Goal: Task Accomplishment & Management: Use online tool/utility

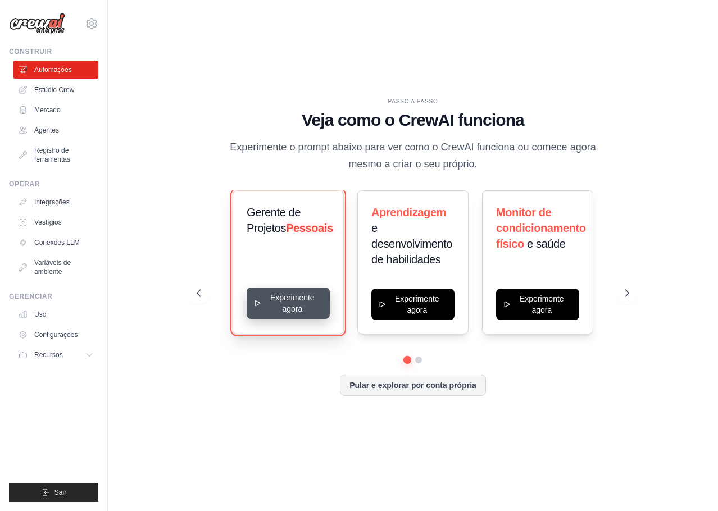
click at [294, 294] on button "Experimente agora" at bounding box center [287, 302] width 83 height 31
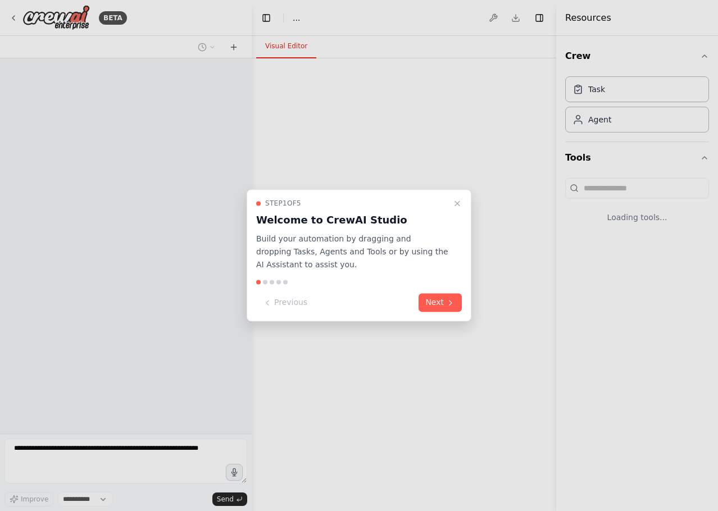
select select "****"
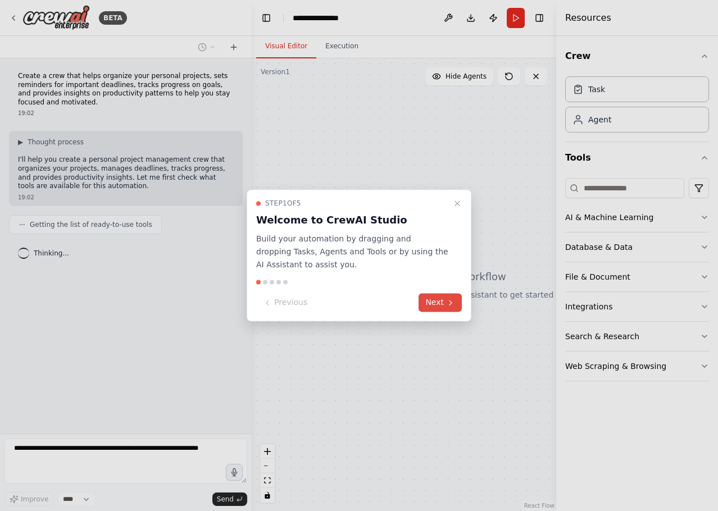
click at [436, 301] on button "Next" at bounding box center [439, 303] width 43 height 19
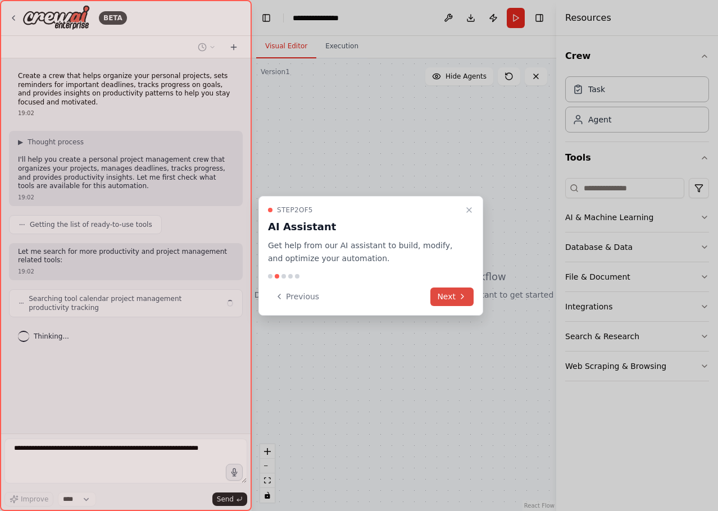
click at [449, 293] on button "Next" at bounding box center [451, 296] width 43 height 19
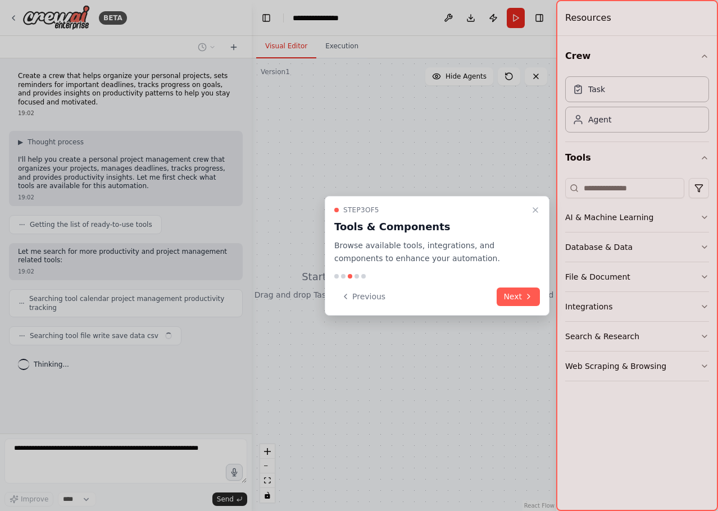
click at [513, 295] on button "Next" at bounding box center [517, 296] width 43 height 19
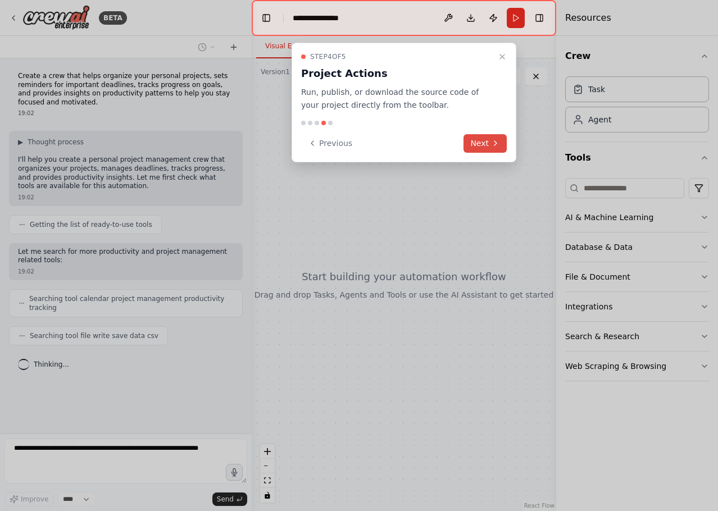
click at [483, 142] on button "Next" at bounding box center [484, 143] width 43 height 19
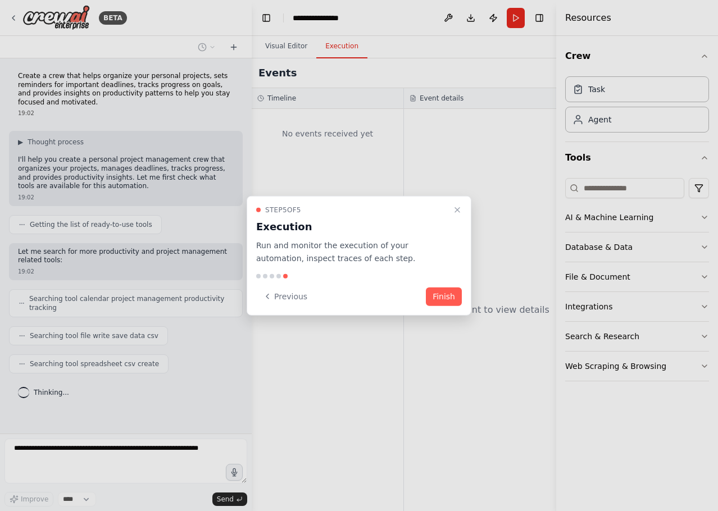
click at [449, 292] on button "Finish" at bounding box center [444, 296] width 36 height 19
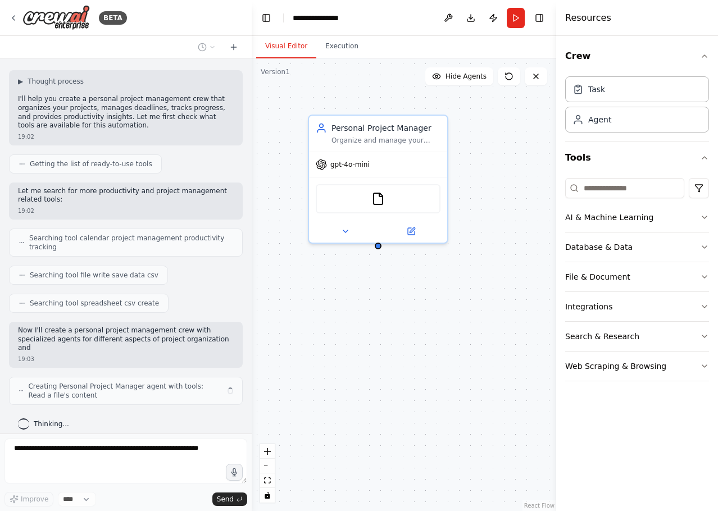
scroll to position [70, 0]
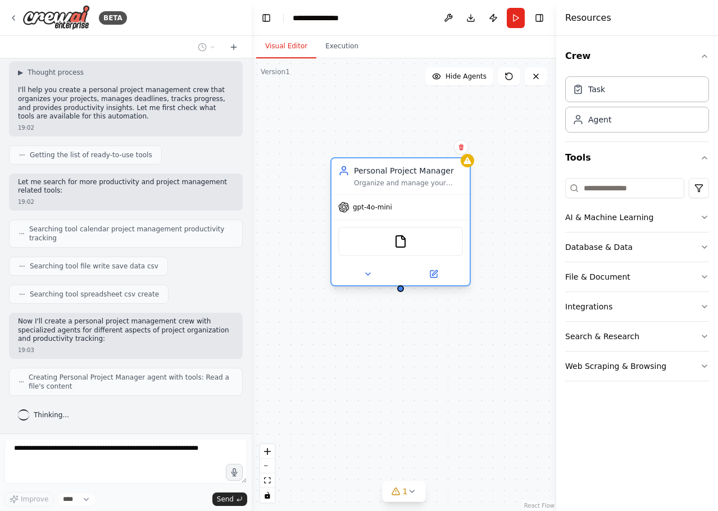
drag, startPoint x: 389, startPoint y: 142, endPoint x: 453, endPoint y: 185, distance: 77.4
click at [417, 180] on div "Personal Project Manager Organize and manage your personal projects by breaking…" at bounding box center [400, 176] width 138 height 36
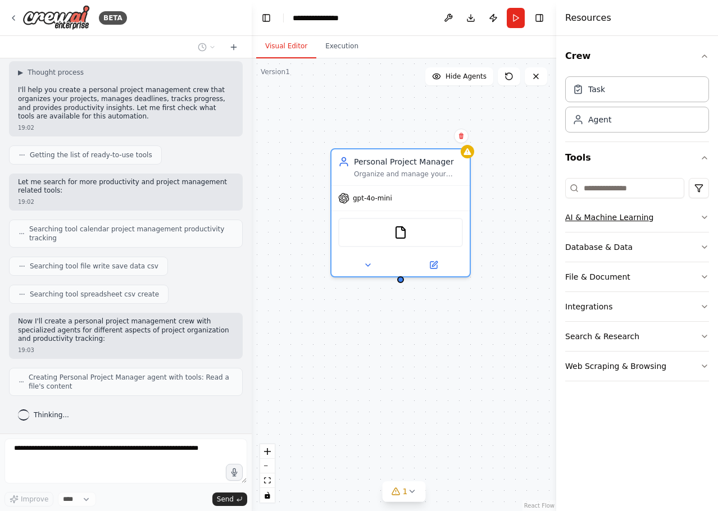
click at [635, 220] on div "AI & Machine Learning" at bounding box center [609, 217] width 88 height 11
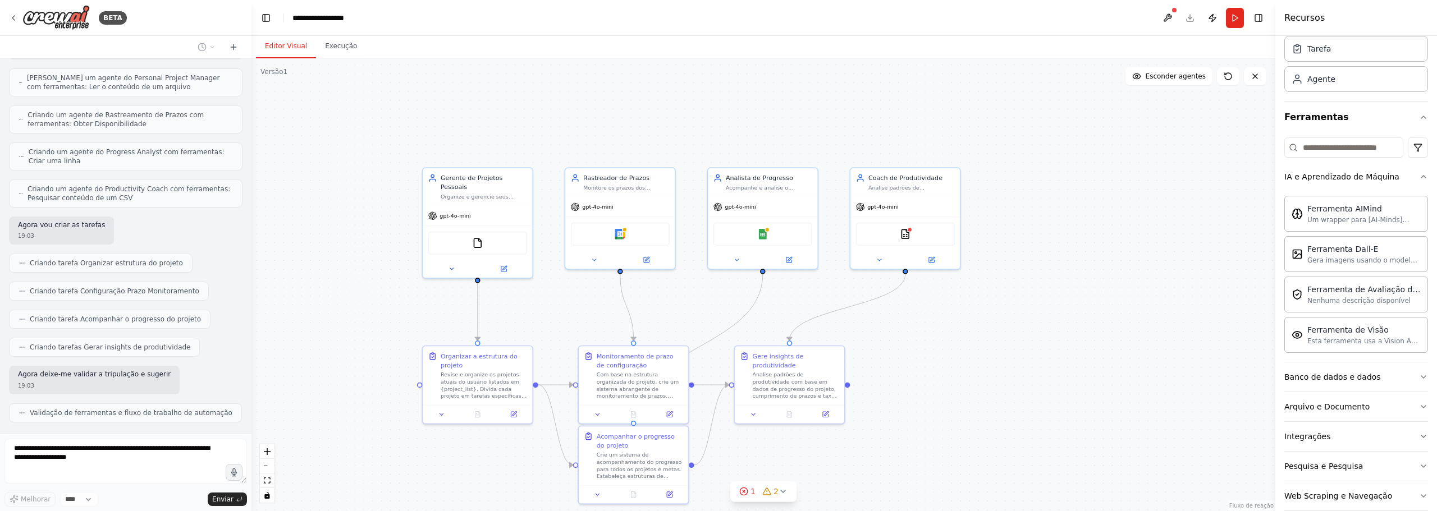
scroll to position [58, 0]
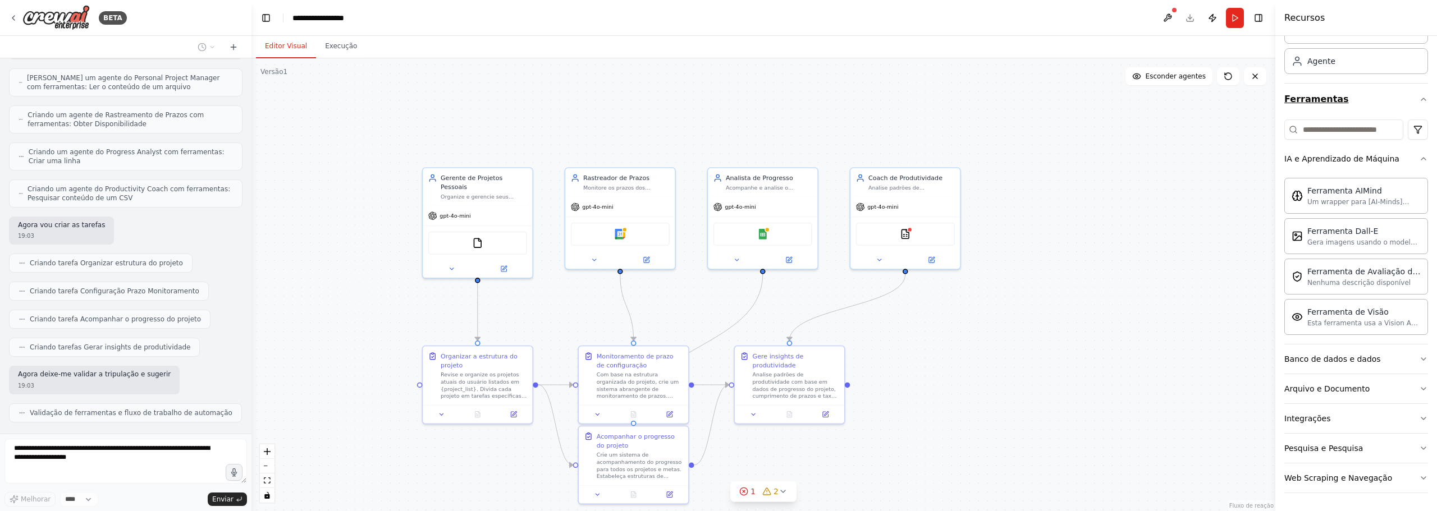
click at [717, 93] on button "Ferramentas" at bounding box center [1357, 99] width 144 height 31
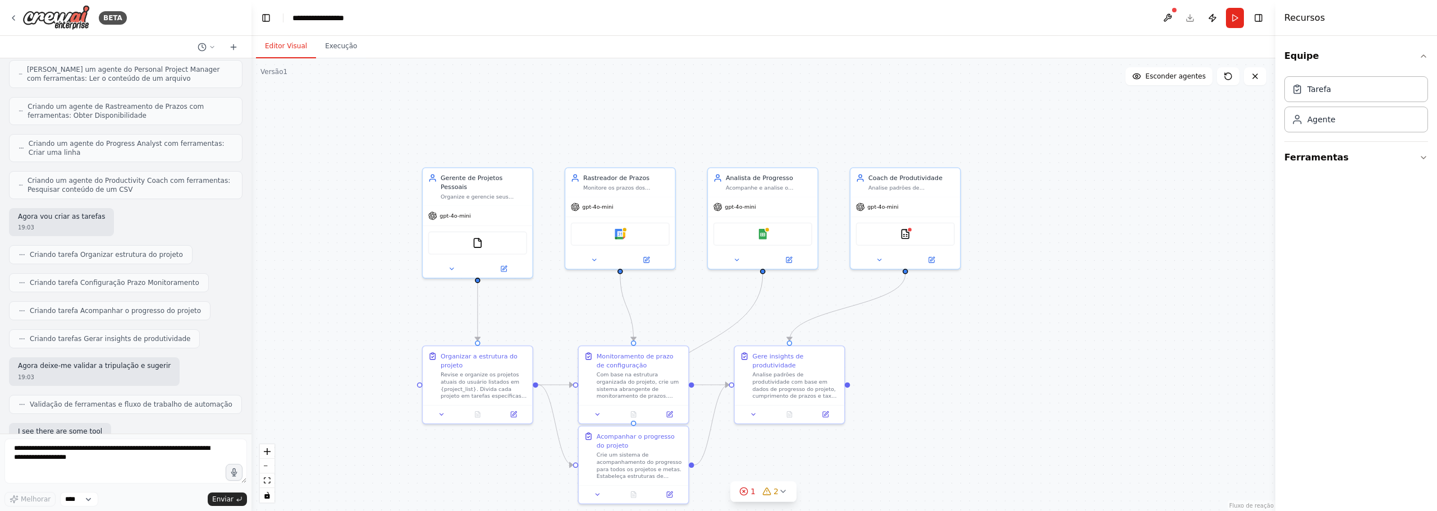
click at [717, 162] on div "Equipe Tarefa Agente Ferramentas" at bounding box center [1357, 274] width 162 height 476
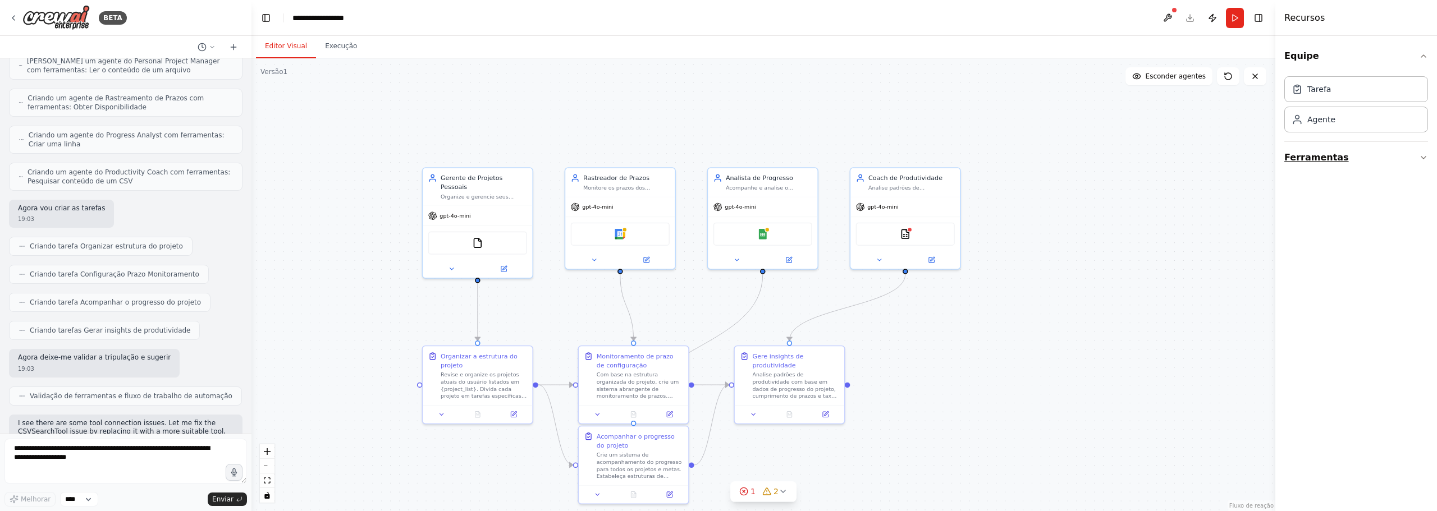
scroll to position [421, 0]
click at [717, 161] on icon "button" at bounding box center [1423, 157] width 9 height 9
click at [717, 127] on div "Agente" at bounding box center [1357, 119] width 144 height 26
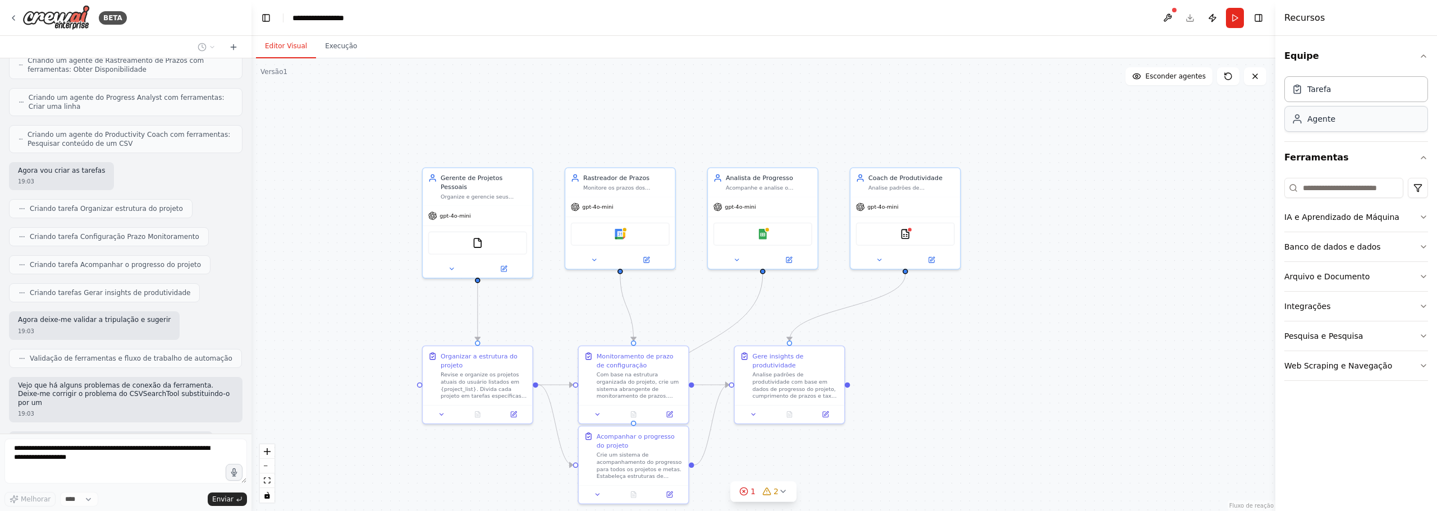
scroll to position [516, 0]
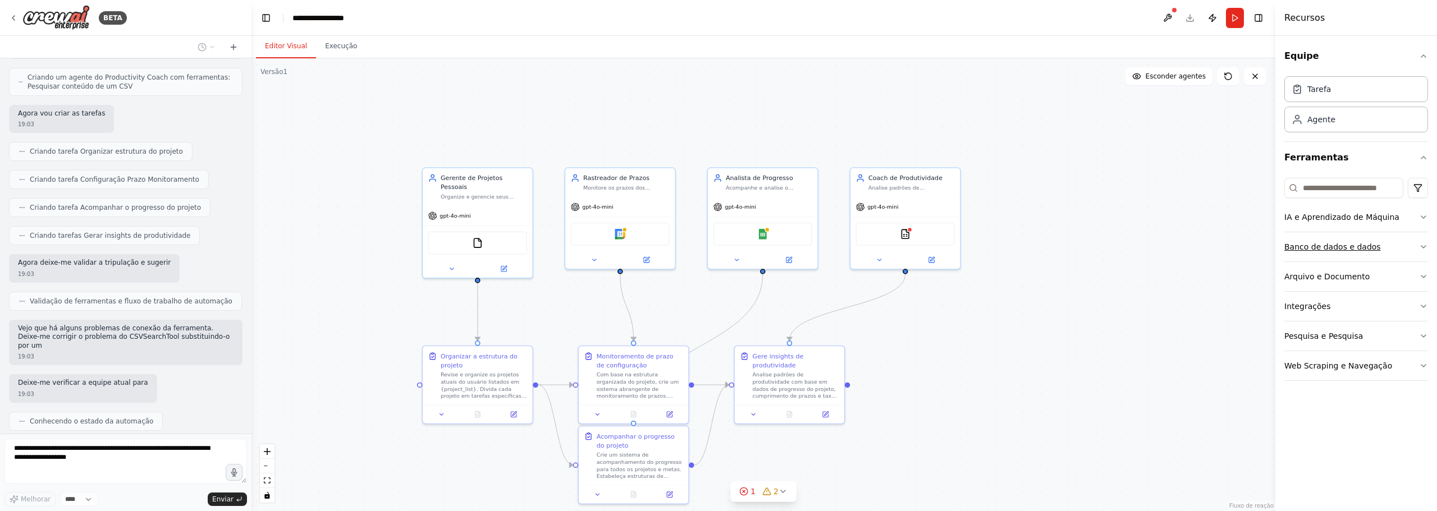
click at [717, 243] on icon "button" at bounding box center [1423, 247] width 9 height 9
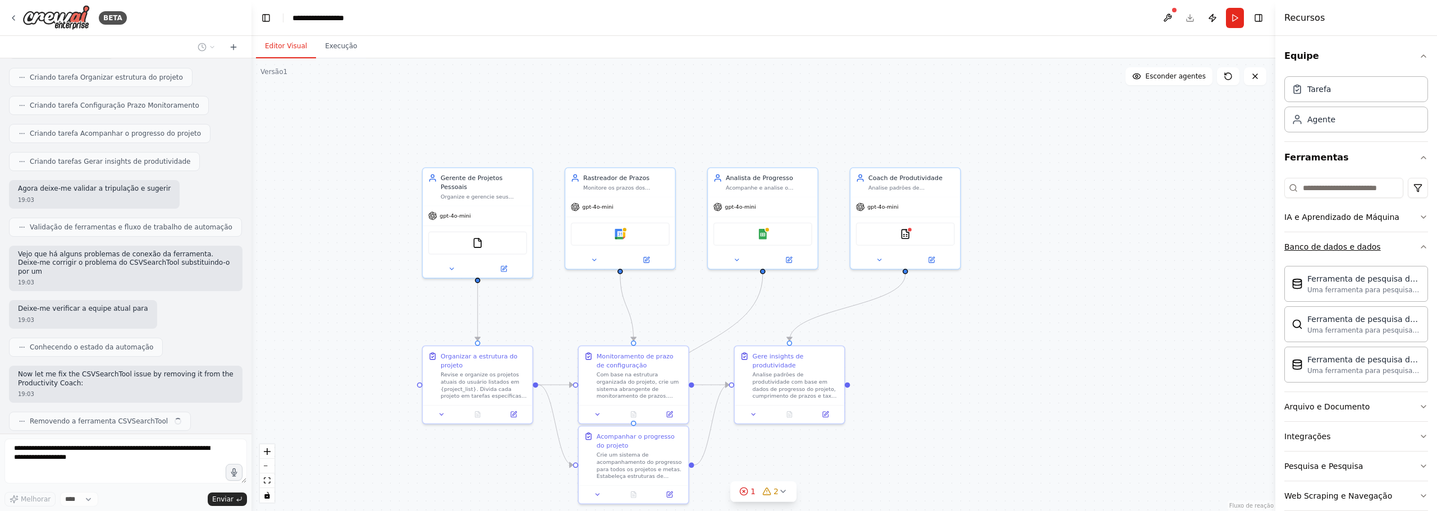
scroll to position [581, 0]
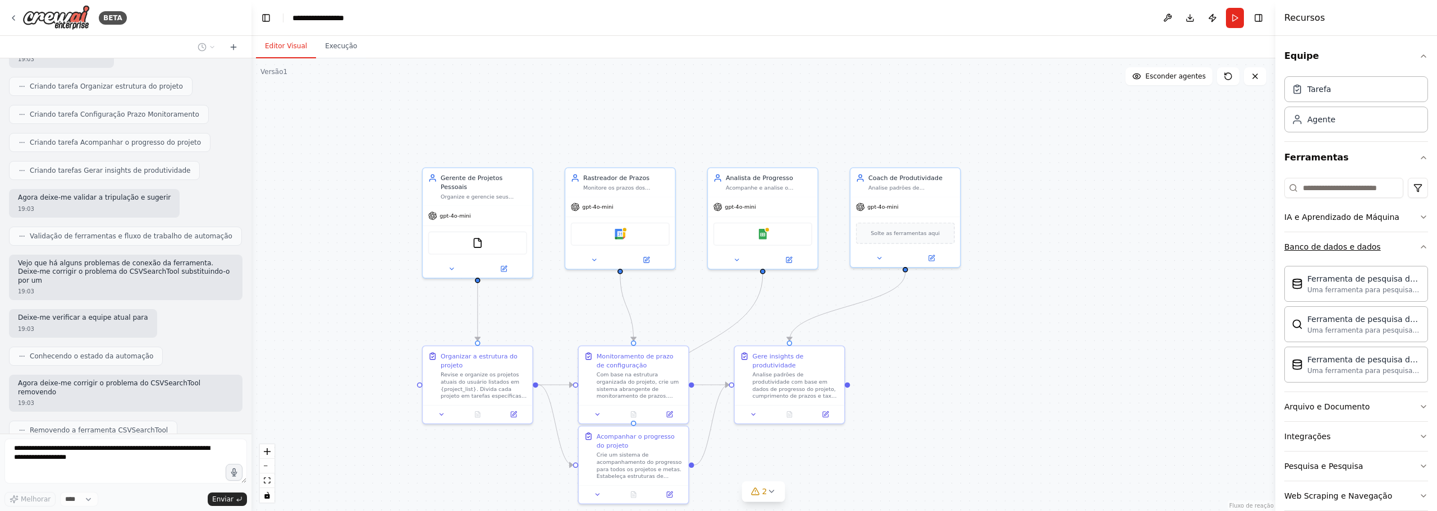
click at [717, 247] on icon "button" at bounding box center [1423, 247] width 9 height 9
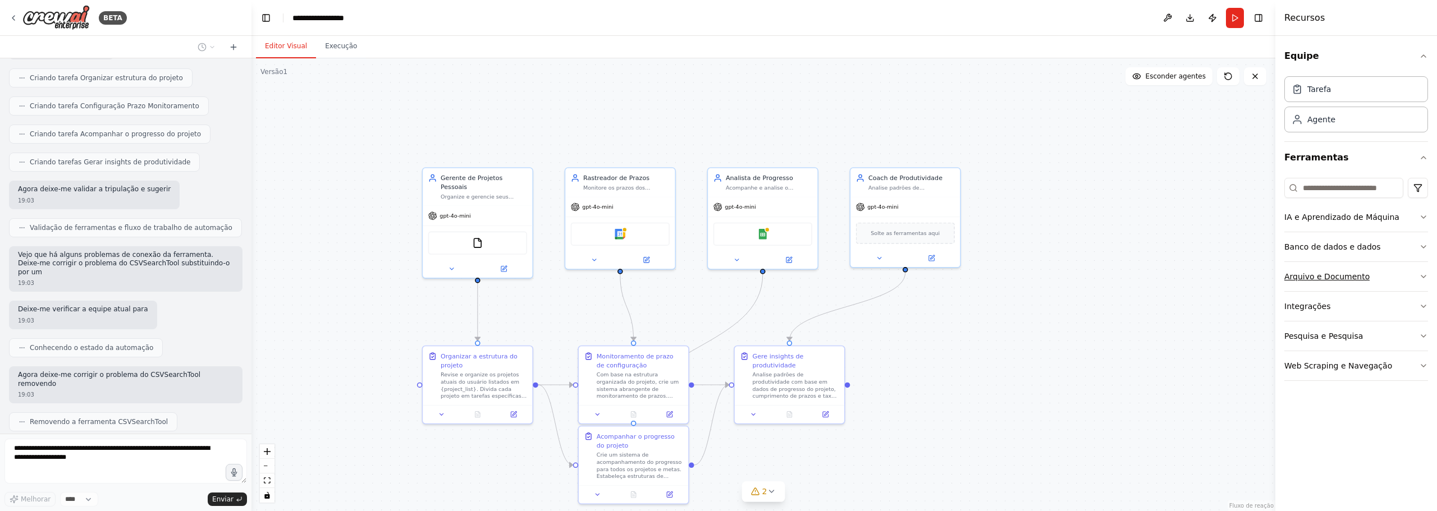
scroll to position [647, 0]
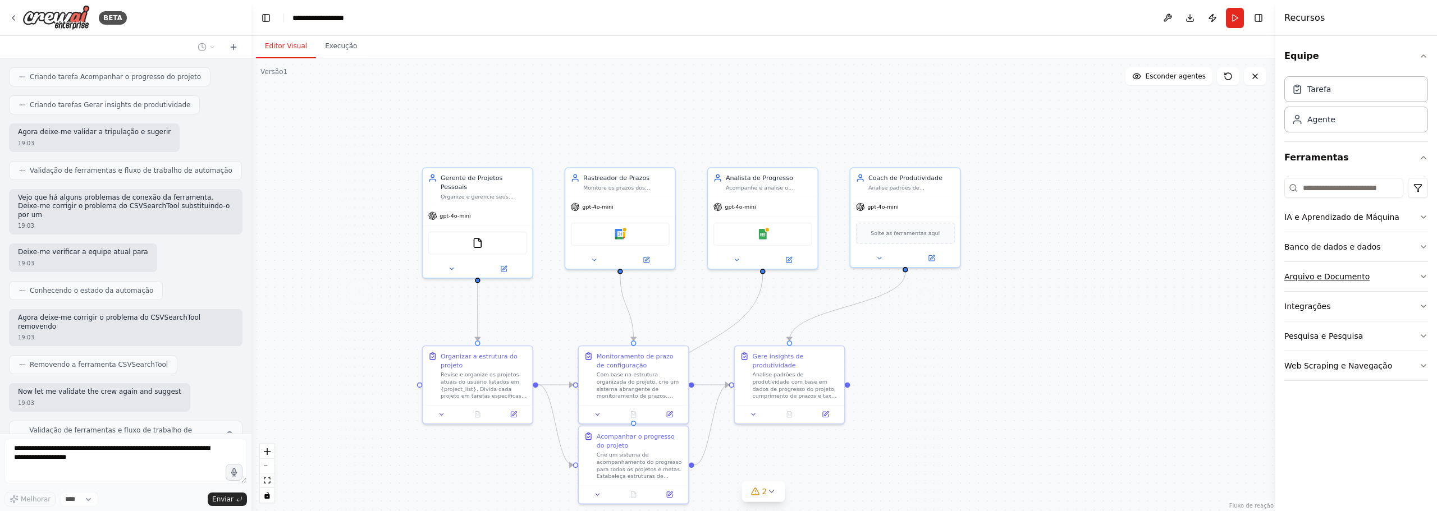
click at [717, 285] on button "Arquivo e Documento" at bounding box center [1357, 276] width 144 height 29
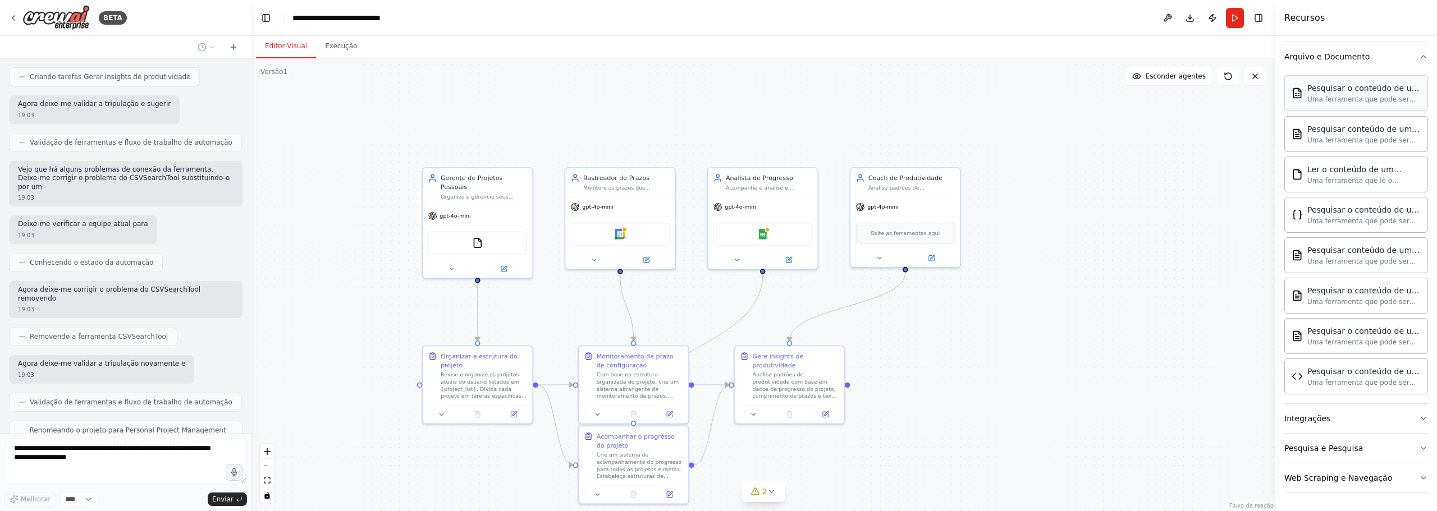
scroll to position [126, 0]
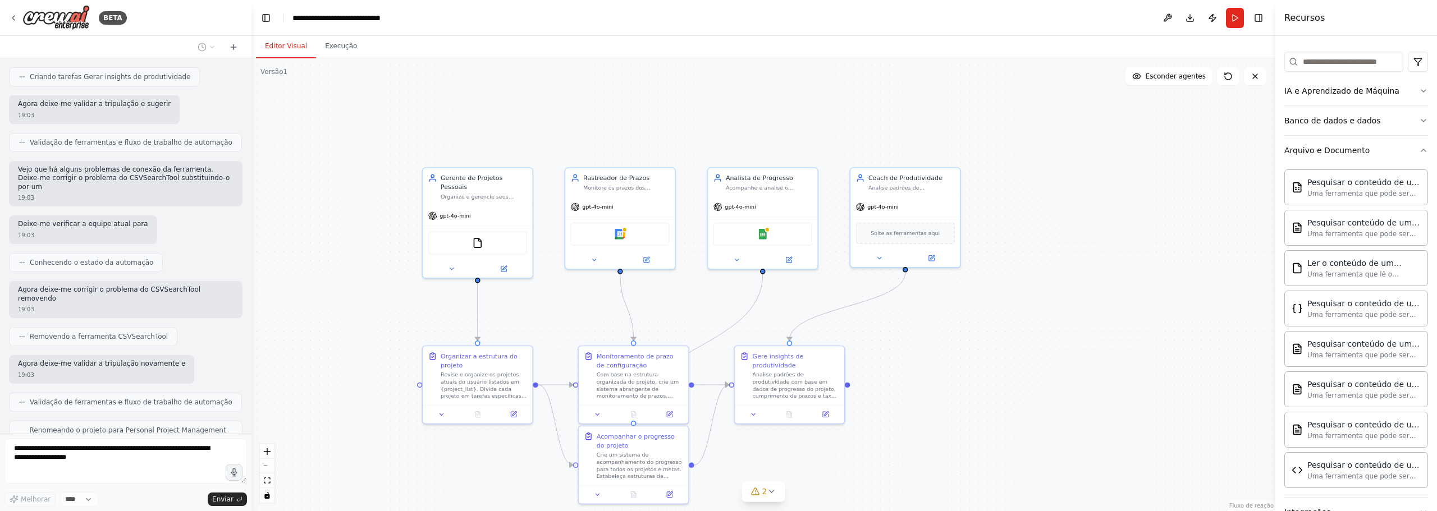
click at [717, 165] on div "Pesquisar o conteúdo de um CSV Uma ferramenta que pode ser usada para pesquisar…" at bounding box center [1357, 326] width 144 height 323
click at [717, 162] on button "Arquivo e Documento" at bounding box center [1357, 150] width 144 height 29
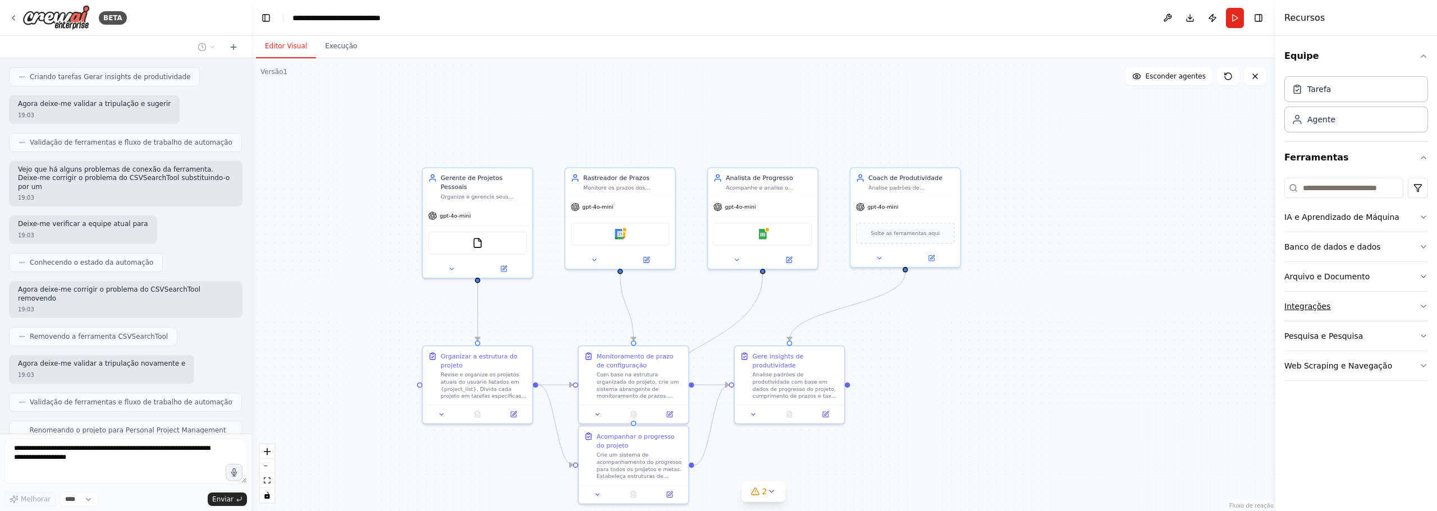
click at [717, 311] on button "Integrações" at bounding box center [1357, 306] width 144 height 29
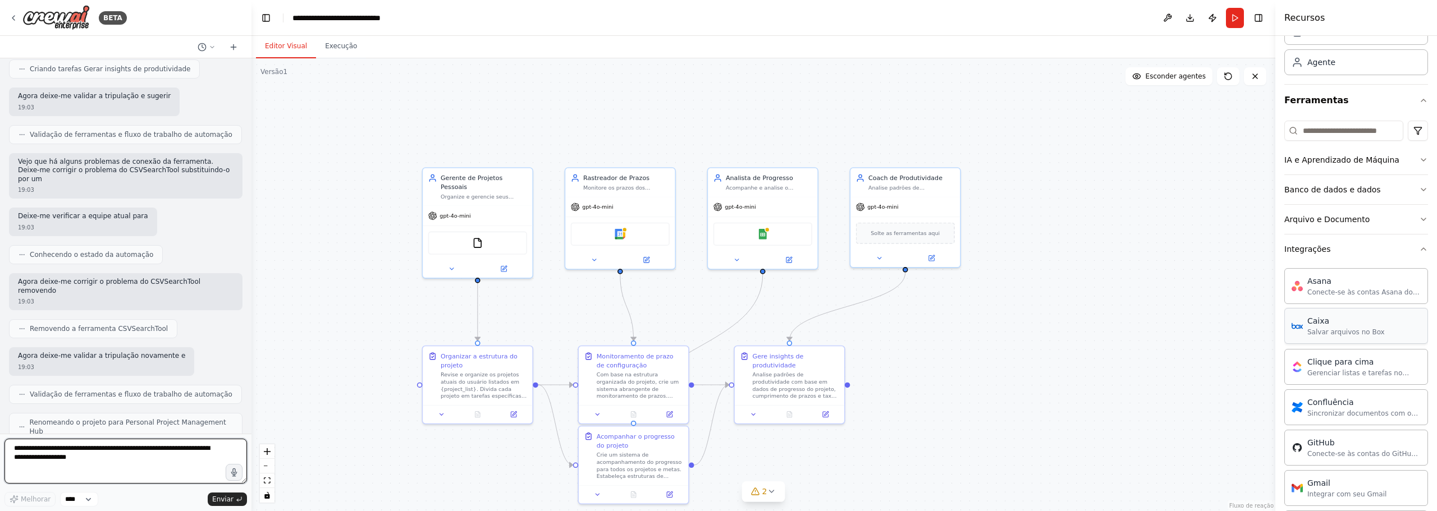
scroll to position [94, 0]
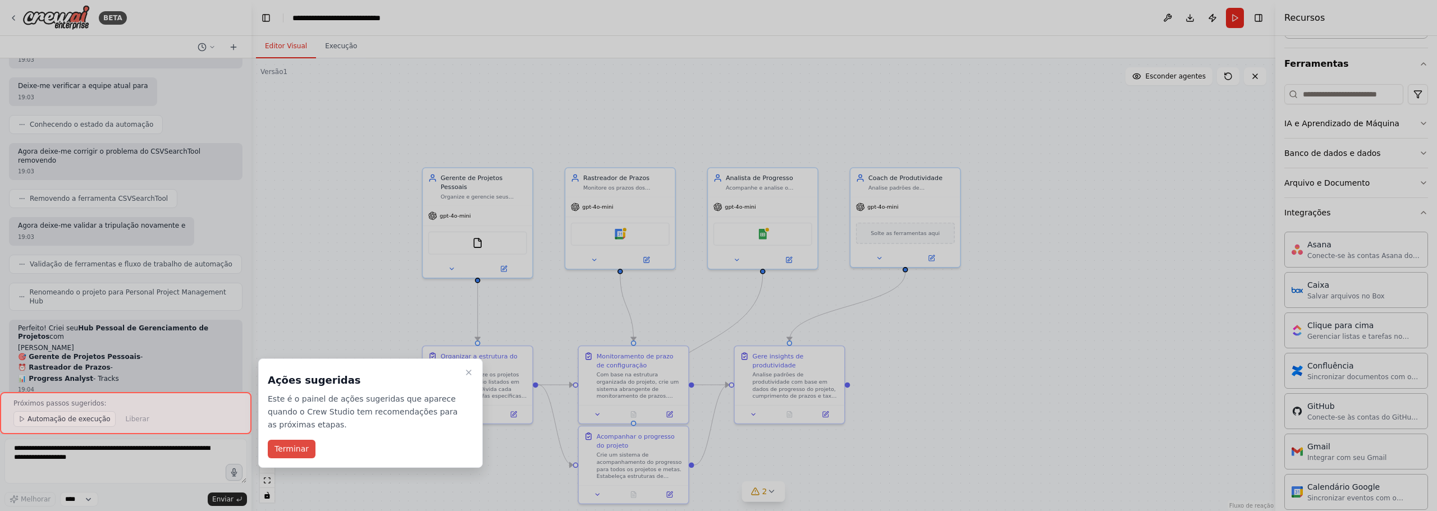
click at [281, 450] on font "Terminar" at bounding box center [292, 449] width 34 height 9
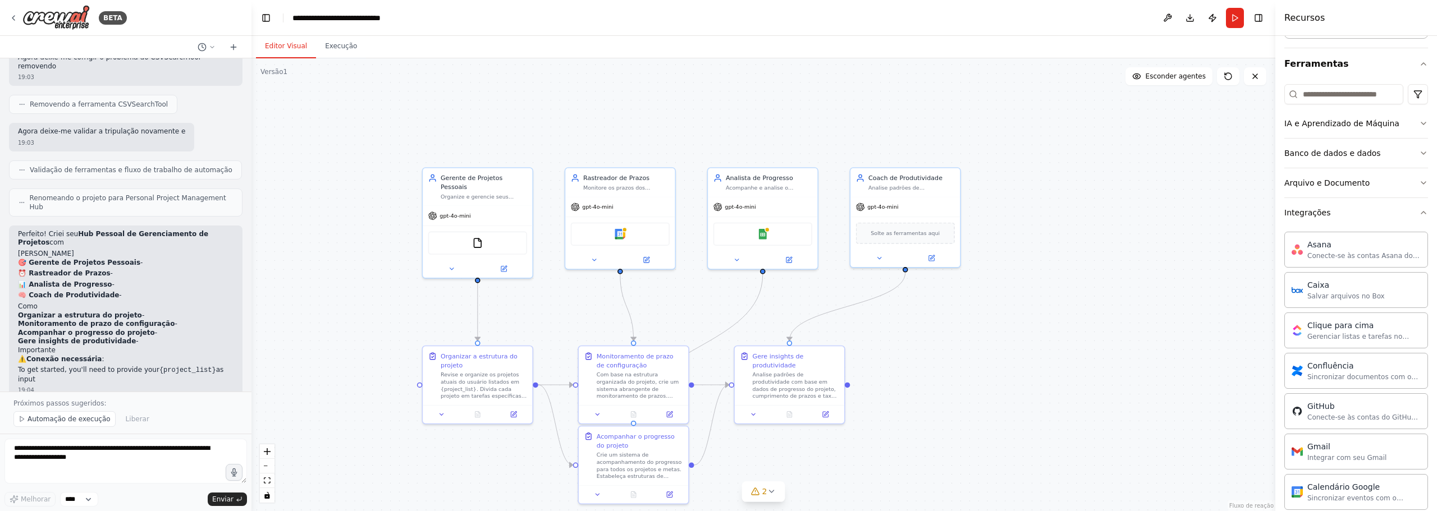
scroll to position [908, 0]
click at [50, 421] on font "Automação de execução" at bounding box center [69, 419] width 83 height 8
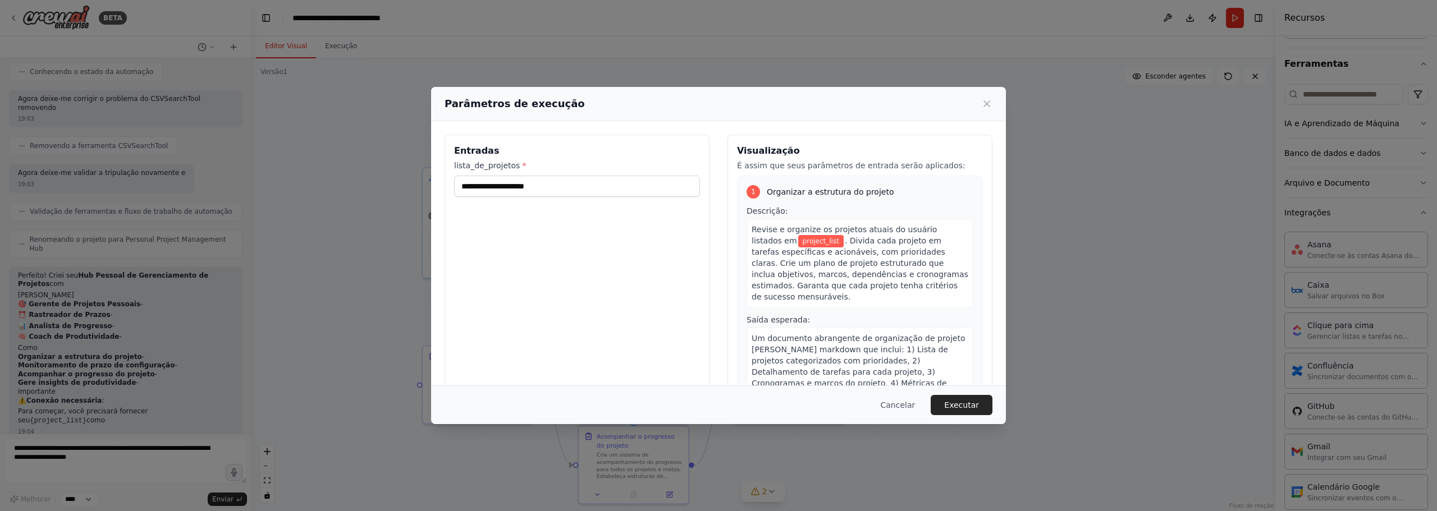
click at [620, 214] on div "Entradas lista_de_projetos *" at bounding box center [577, 268] width 265 height 266
drag, startPoint x: 547, startPoint y: 193, endPoint x: 558, endPoint y: 193, distance: 11.2
click at [554, 193] on input "lista_de_projetos *" at bounding box center [577, 186] width 246 height 21
click at [717, 401] on font "Executar" at bounding box center [961, 405] width 35 height 9
click at [561, 191] on input "lista_de_projetos *" at bounding box center [577, 186] width 246 height 21
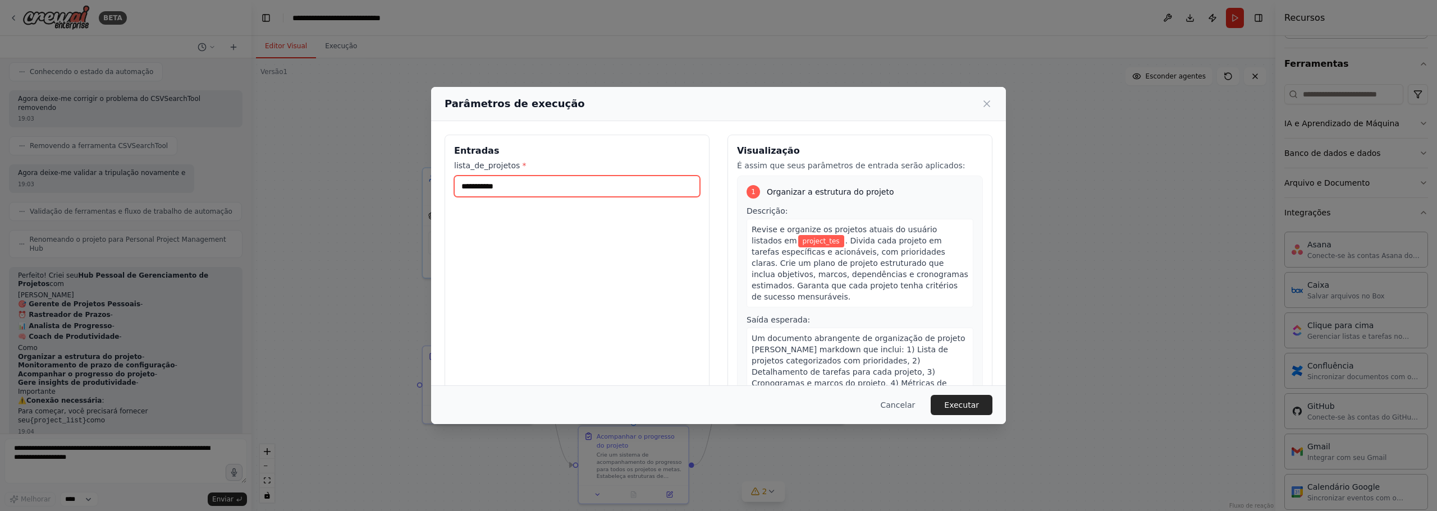
type input "**********"
click at [488, 184] on input "**********" at bounding box center [577, 186] width 246 height 21
type input "**********"
click at [717, 398] on button "Executar" at bounding box center [962, 405] width 62 height 20
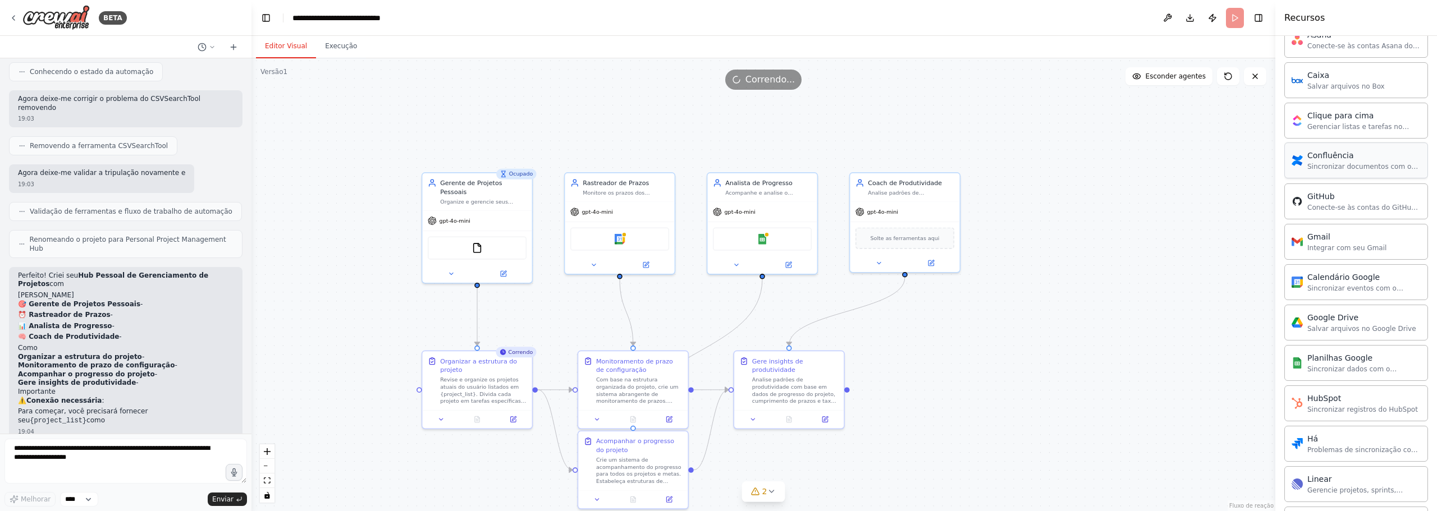
scroll to position [278, 0]
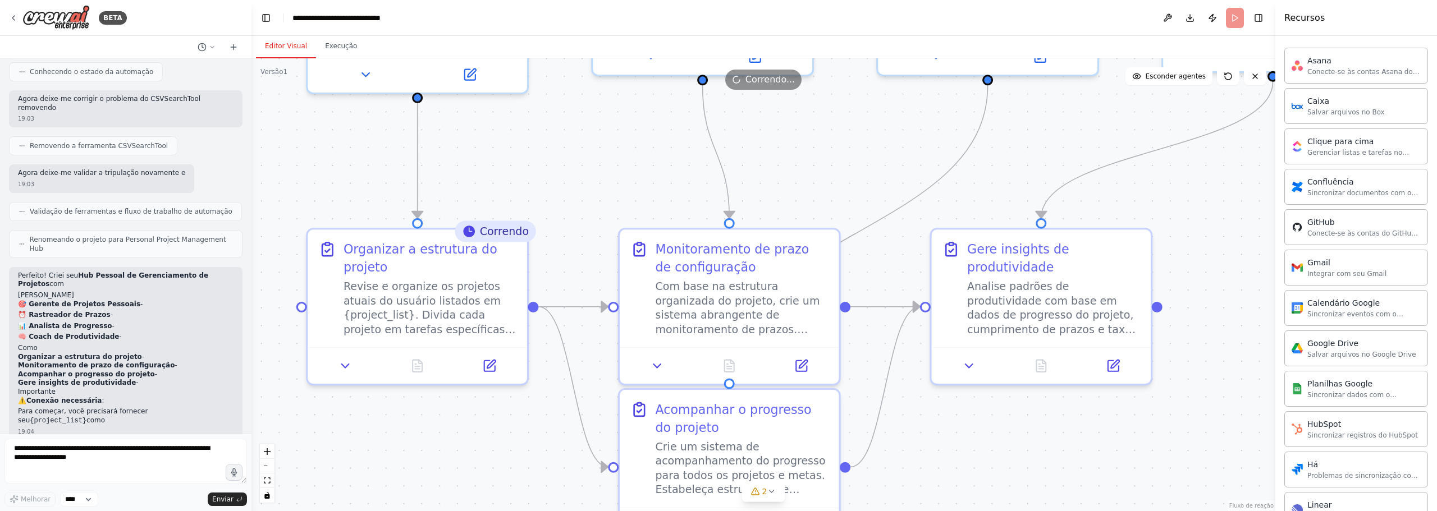
drag, startPoint x: 762, startPoint y: 249, endPoint x: 801, endPoint y: 188, distance: 72.4
click at [717, 188] on div ".deletable-edge-delete-btn { width: 20px; height: 20px; border: 0px solid #ffff…" at bounding box center [764, 284] width 1024 height 453
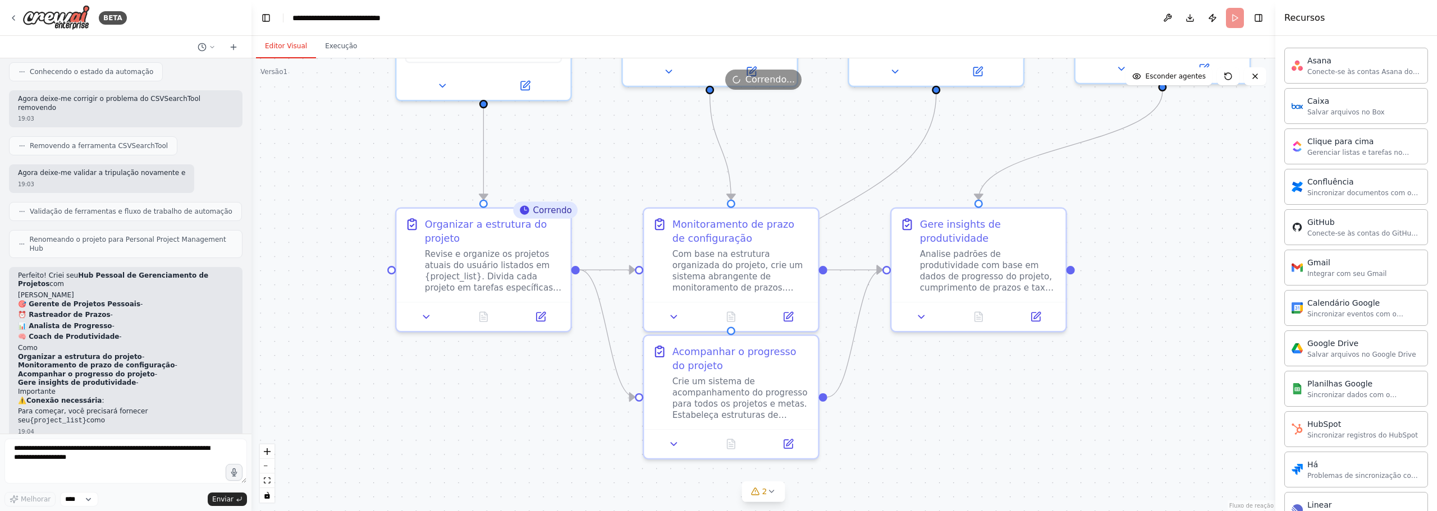
drag, startPoint x: 851, startPoint y: 153, endPoint x: 843, endPoint y: 185, distance: 33.1
click at [717, 185] on div ".deletable-edge-delete-btn { width: 20px; height: 20px; border: 0px solid #ffff…" at bounding box center [764, 284] width 1024 height 453
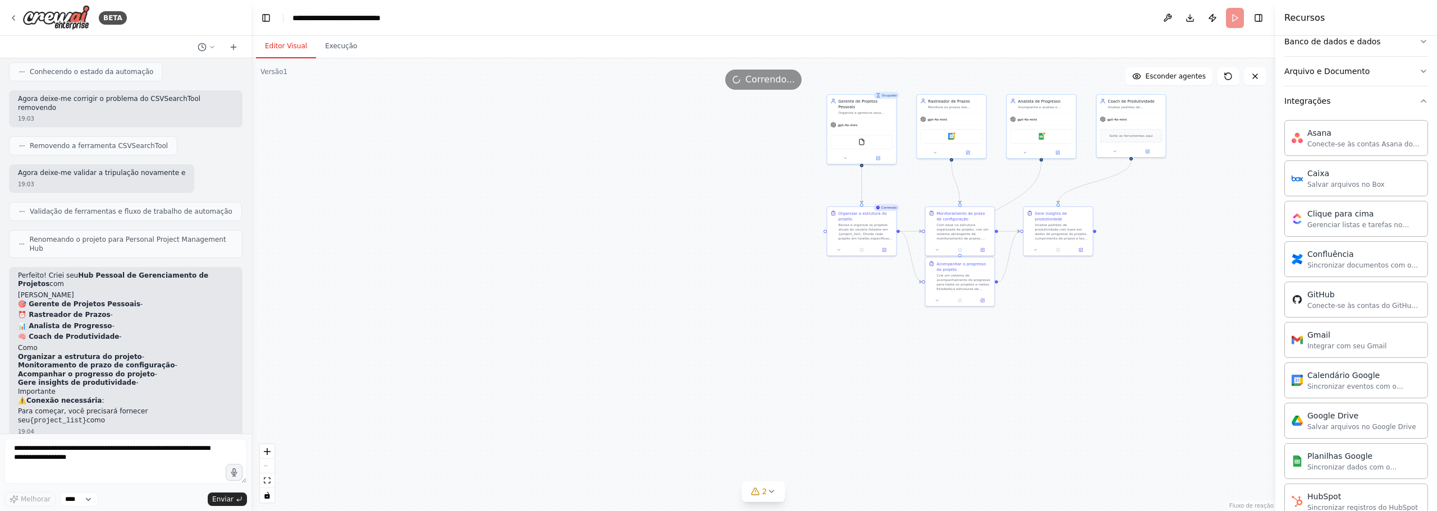
scroll to position [90, 0]
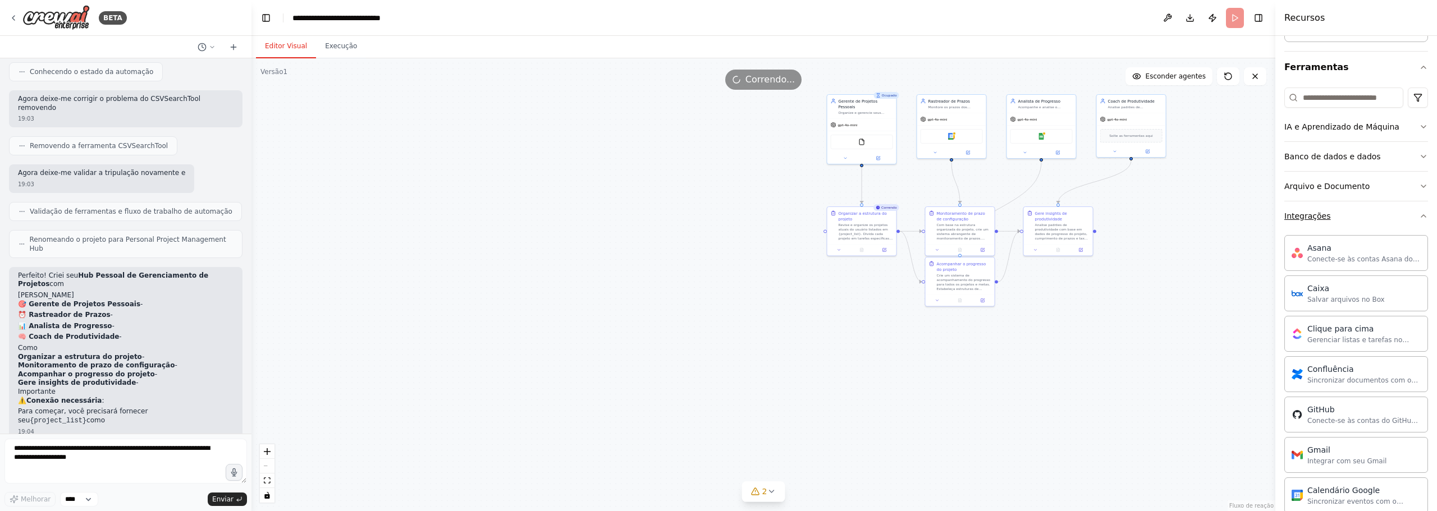
click at [717, 218] on button "Integrações" at bounding box center [1357, 216] width 144 height 29
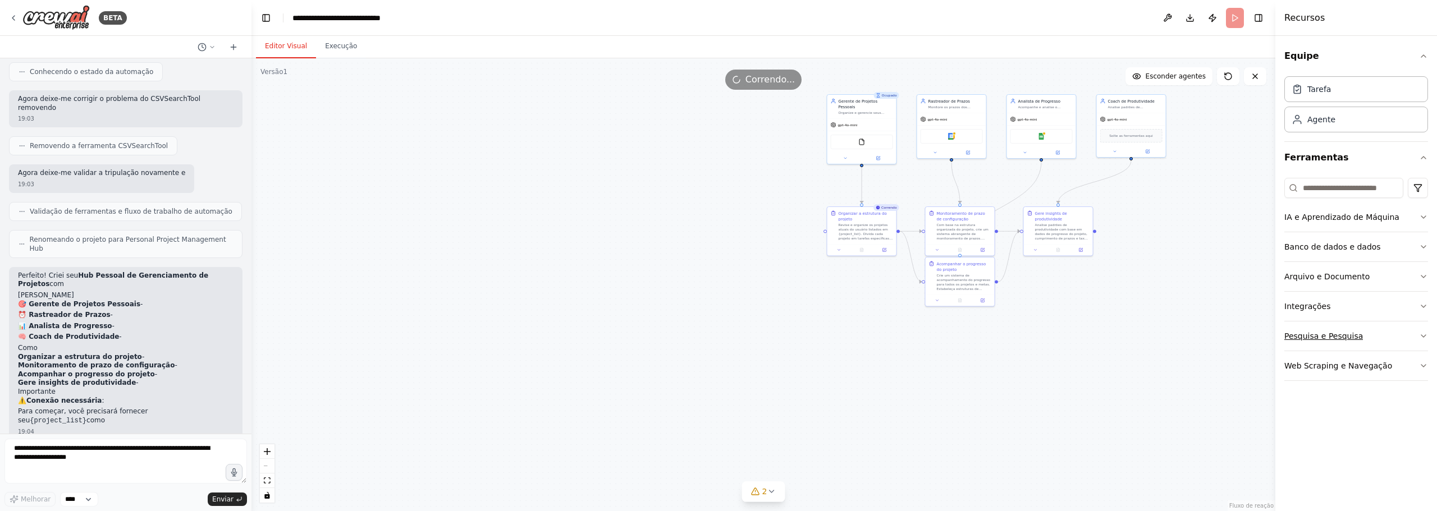
click at [717, 339] on button "Pesquisa e Pesquisa" at bounding box center [1357, 336] width 144 height 29
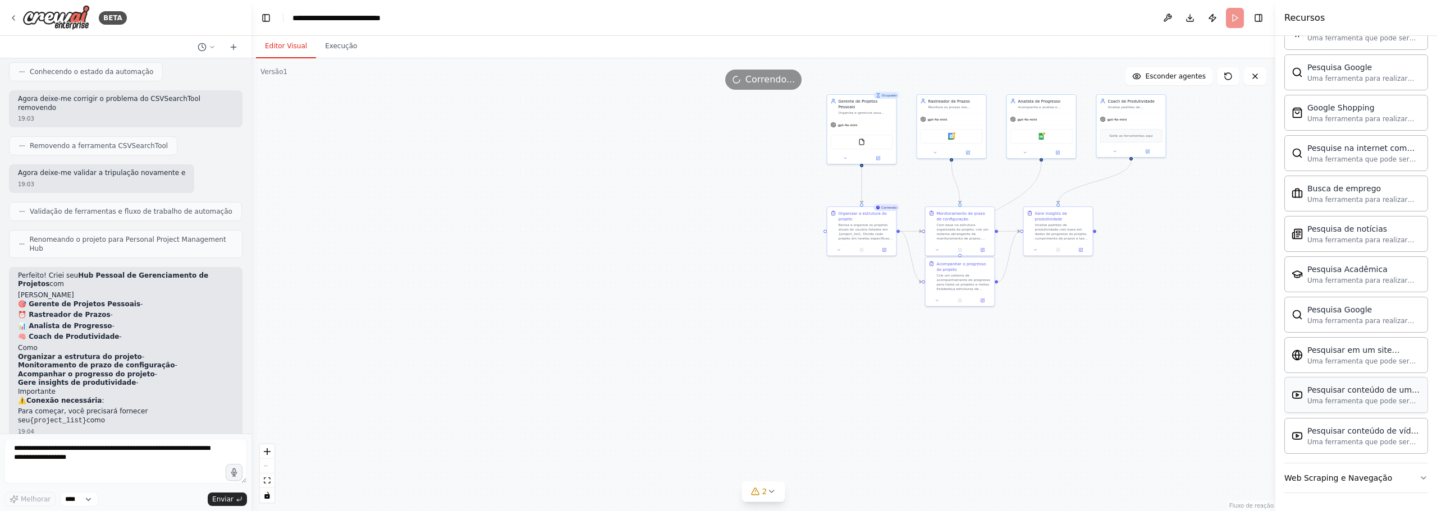
scroll to position [182, 0]
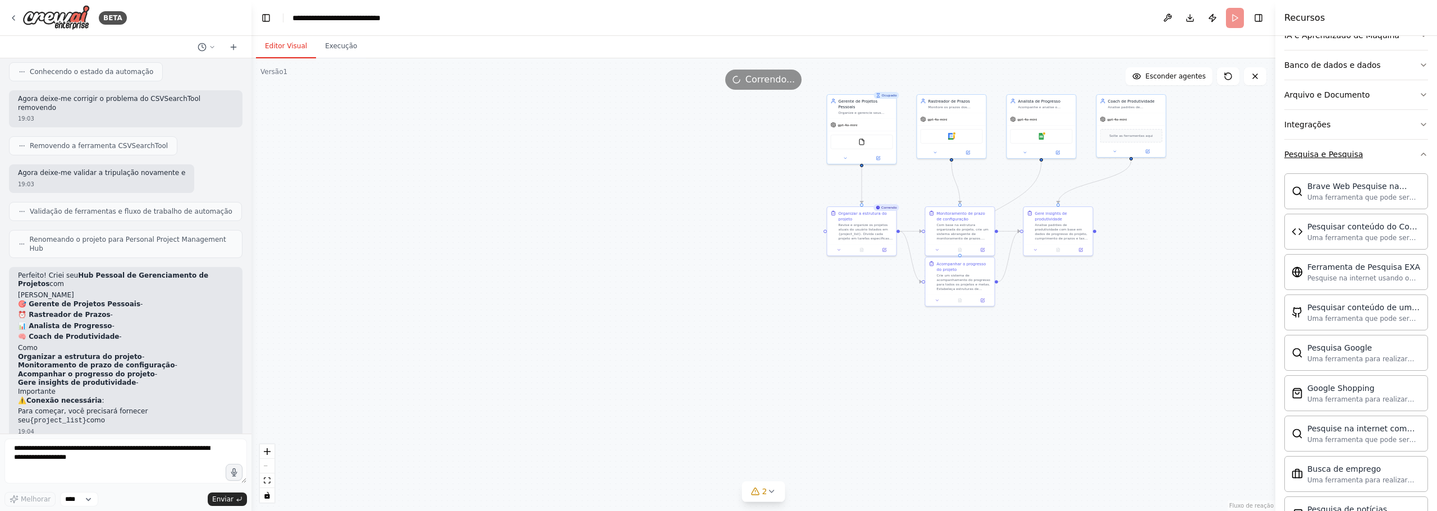
click at [717, 156] on icon "button" at bounding box center [1423, 154] width 9 height 9
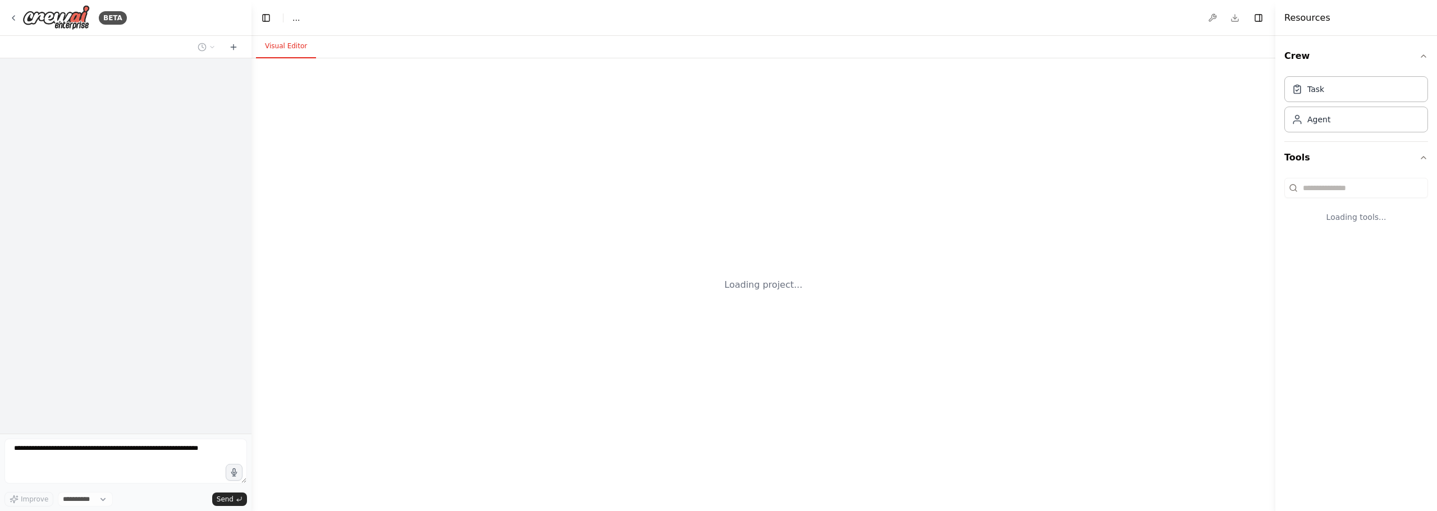
select select "****"
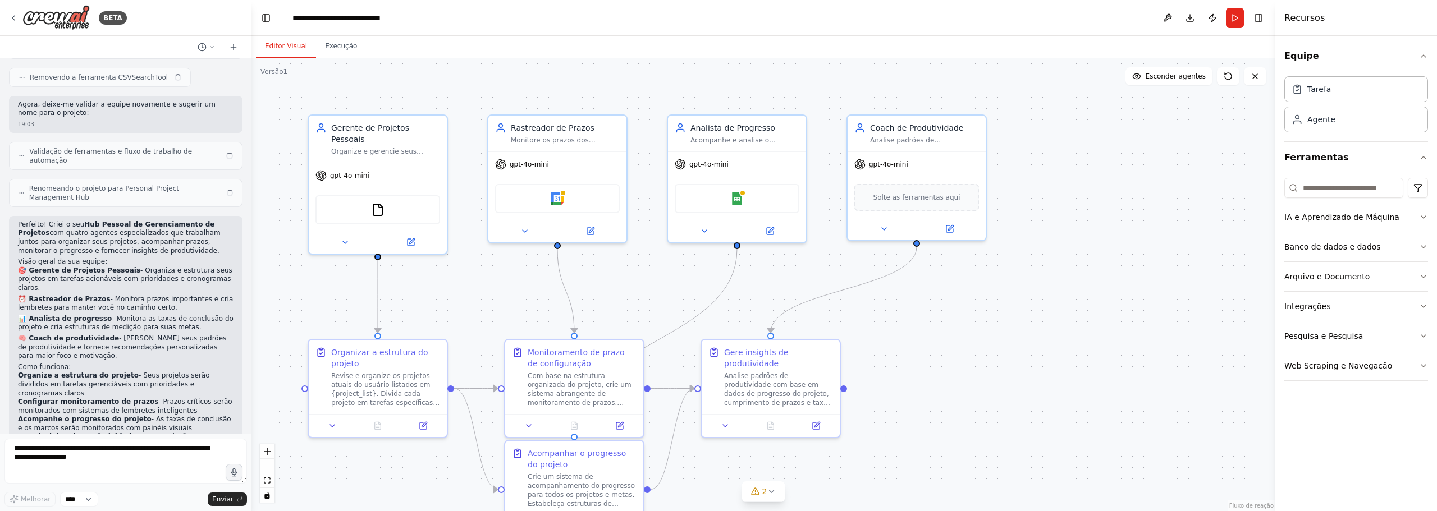
scroll to position [1032, 0]
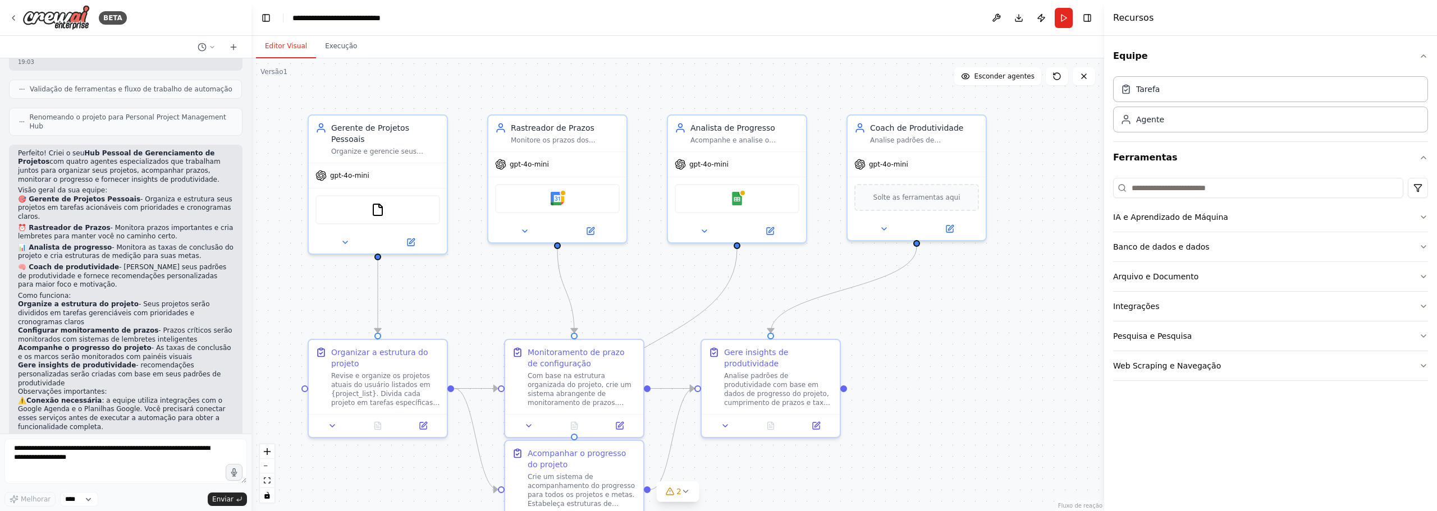
drag, startPoint x: 1276, startPoint y: 144, endPoint x: 1104, endPoint y: 135, distance: 172.0
click at [1104, 135] on div at bounding box center [1106, 255] width 4 height 511
click at [1424, 301] on button "Integrações" at bounding box center [1270, 306] width 315 height 29
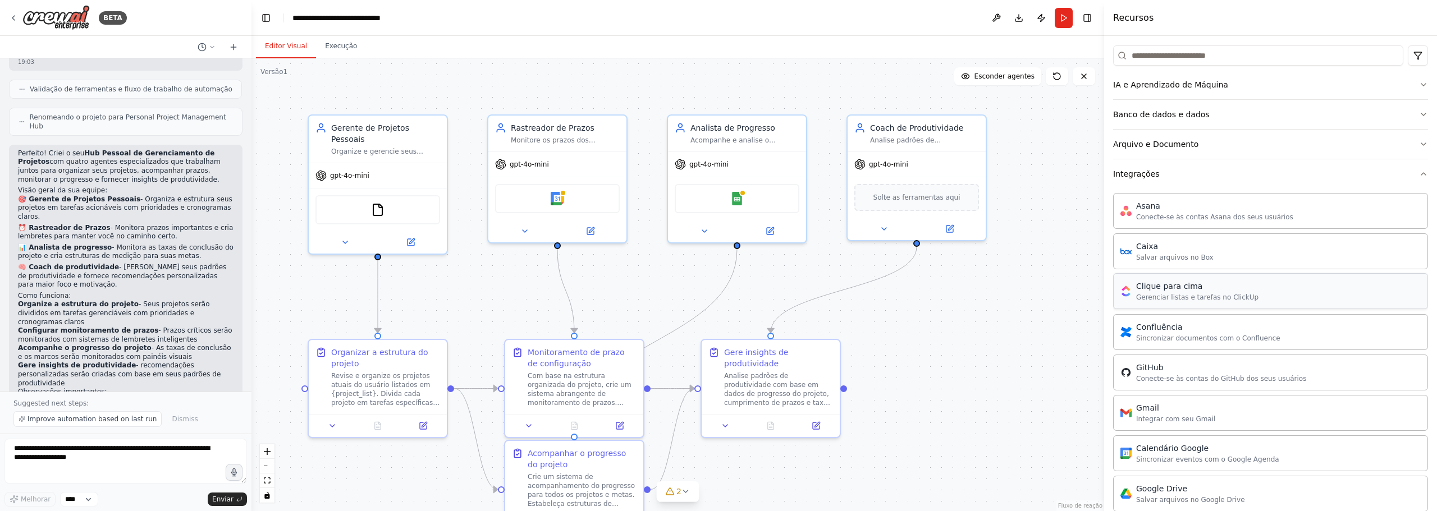
scroll to position [187, 0]
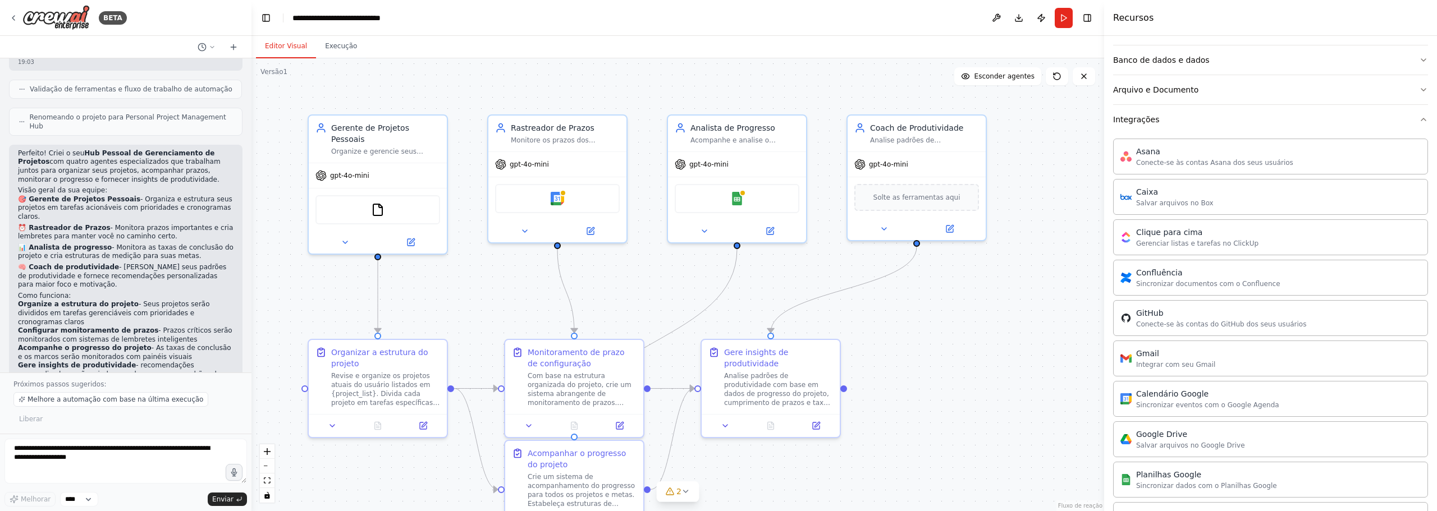
click at [1104, 132] on button "Alternar barra lateral" at bounding box center [1104, 255] width 9 height 511
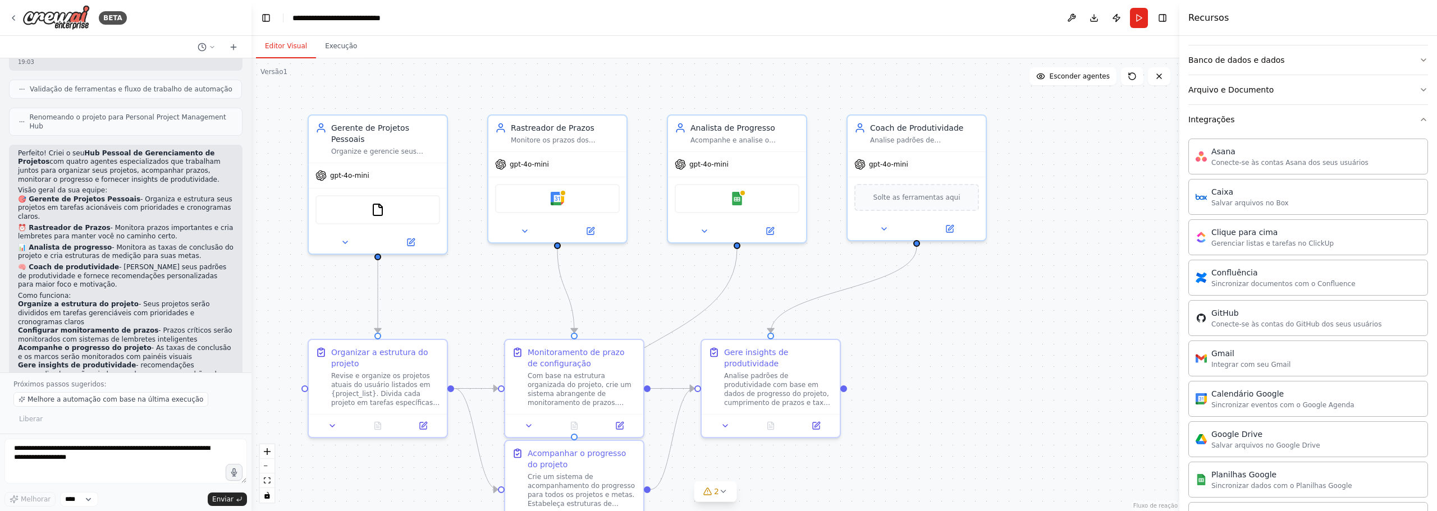
drag, startPoint x: 1104, startPoint y: 132, endPoint x: 1181, endPoint y: 143, distance: 77.1
click at [1181, 143] on div at bounding box center [1182, 255] width 4 height 511
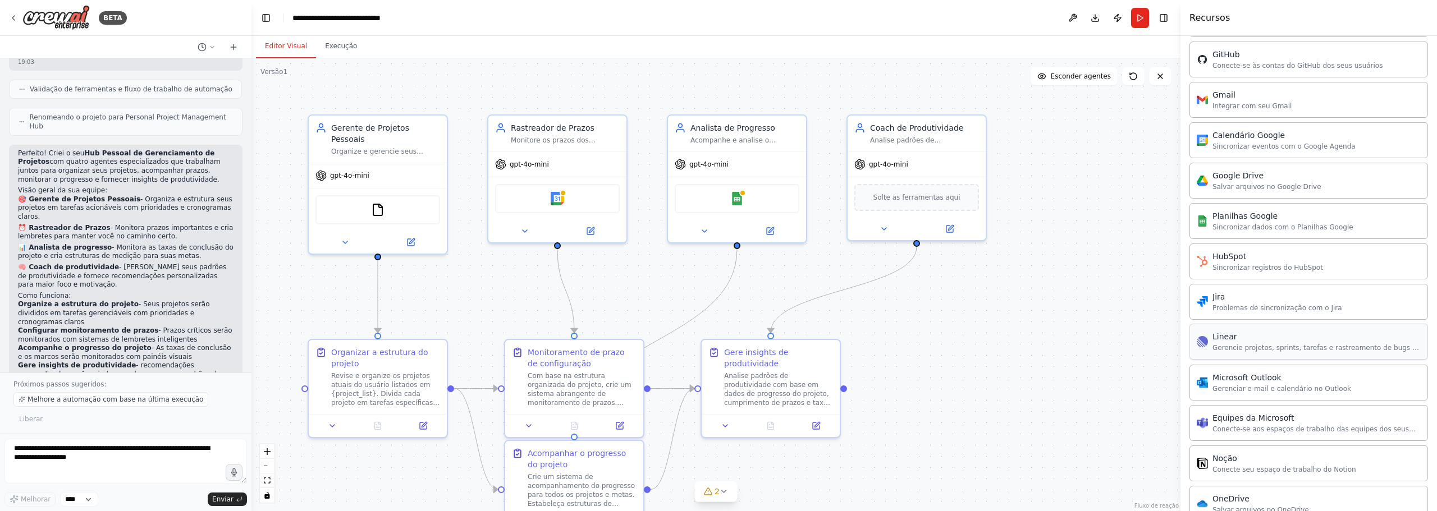
scroll to position [184, 0]
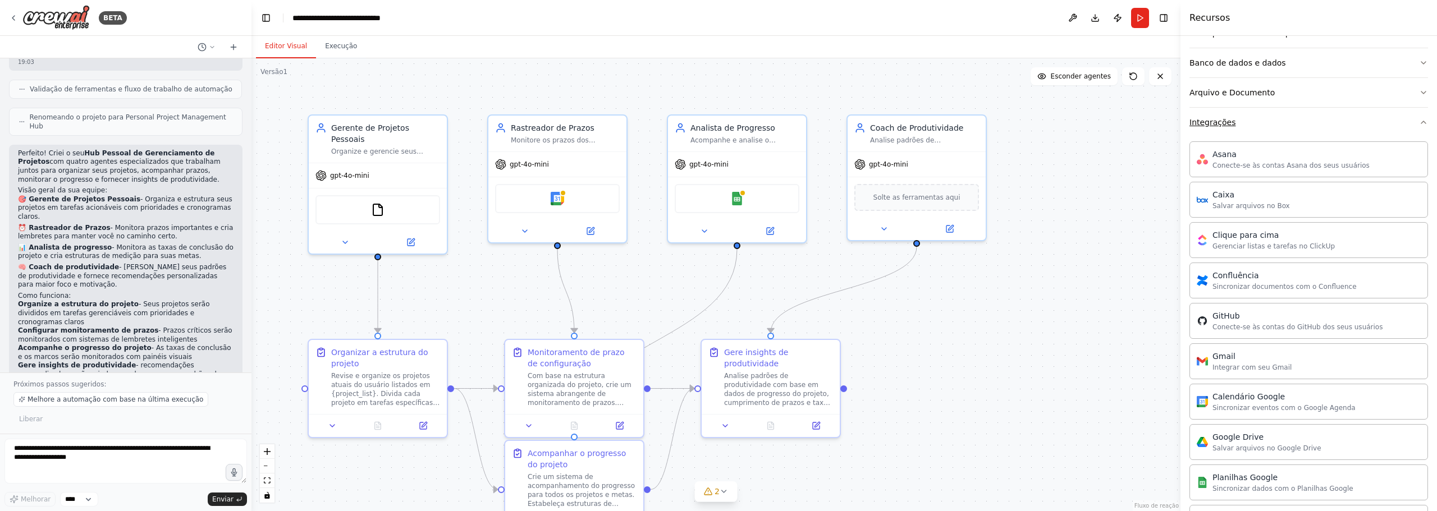
click at [1419, 124] on icon "button" at bounding box center [1423, 122] width 9 height 9
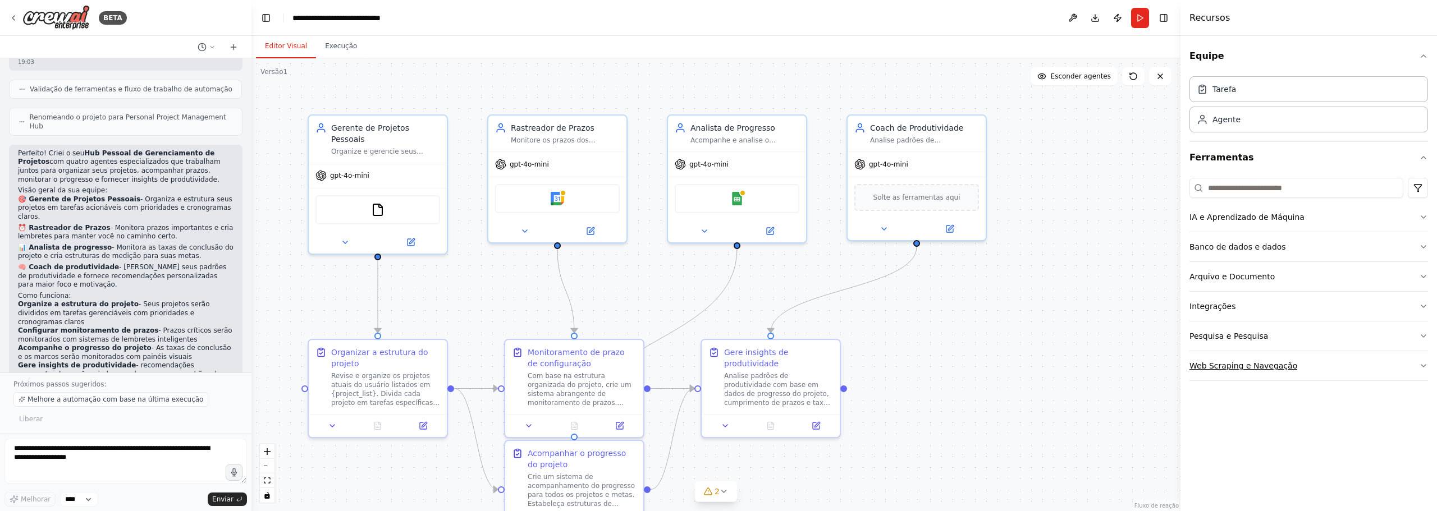
click at [1265, 365] on font "Web Scraping e Navegação" at bounding box center [1244, 366] width 108 height 9
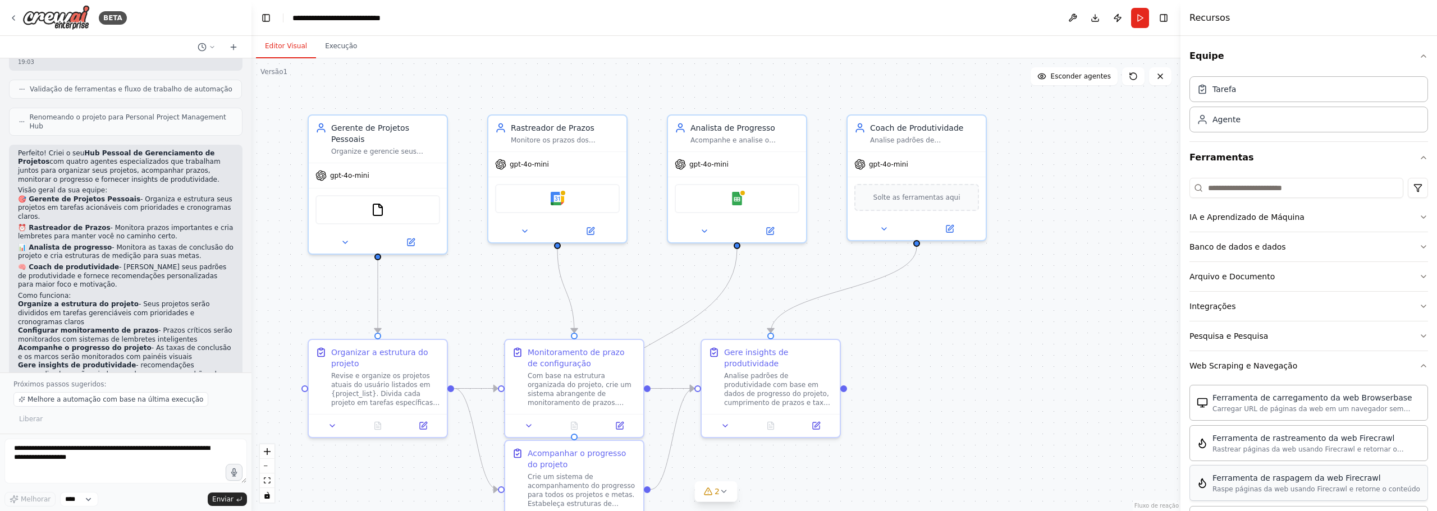
scroll to position [187, 0]
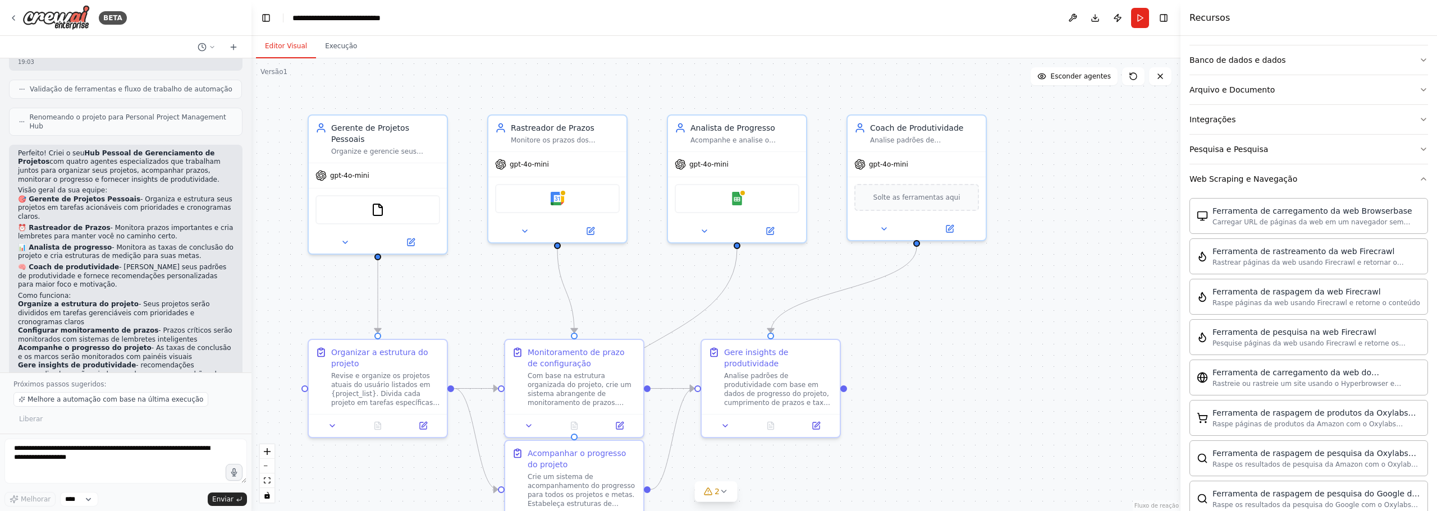
click at [1180, 239] on button "Alternar barra lateral" at bounding box center [1180, 255] width 9 height 511
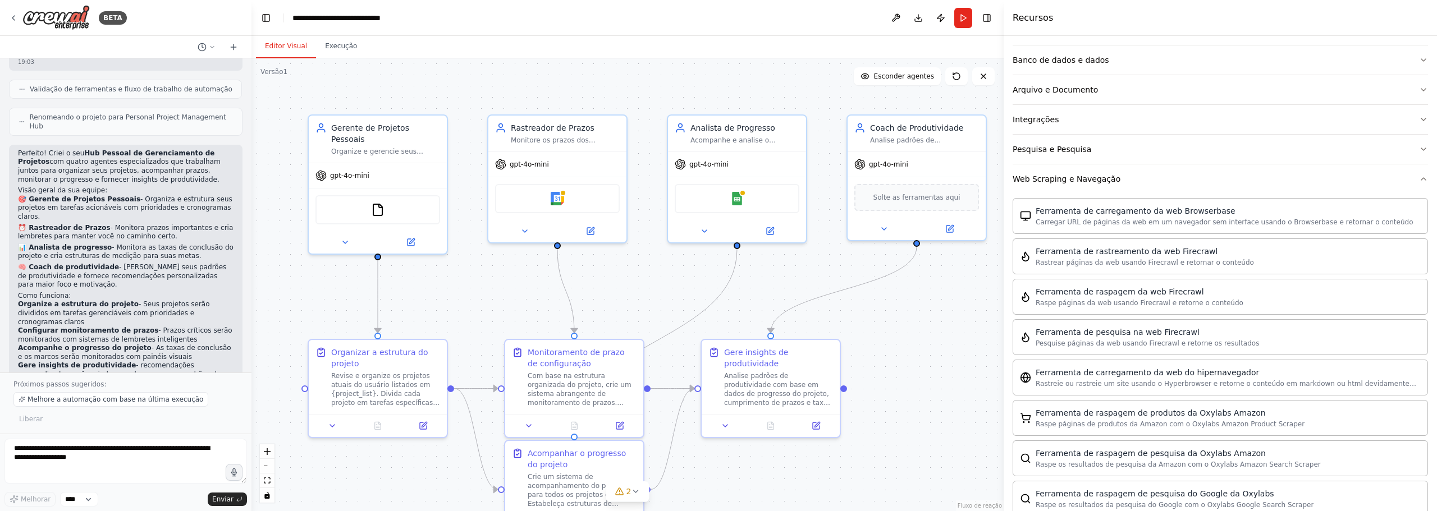
drag, startPoint x: 1183, startPoint y: 238, endPoint x: 1004, endPoint y: 266, distance: 181.3
click at [1004, 266] on div at bounding box center [1006, 255] width 4 height 511
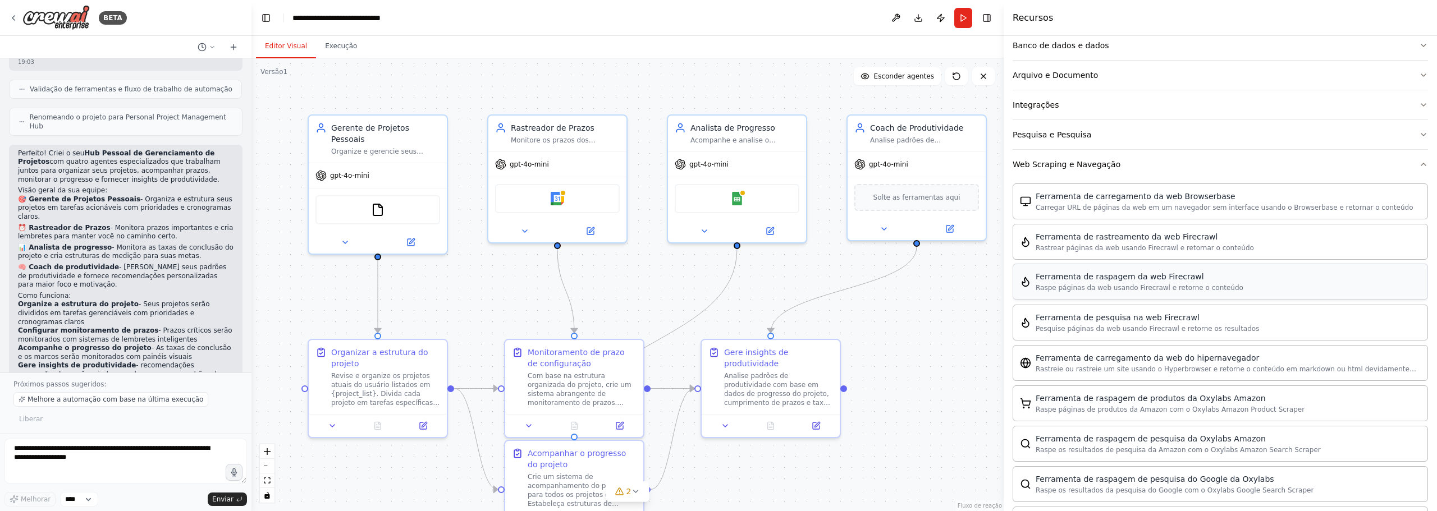
scroll to position [222, 0]
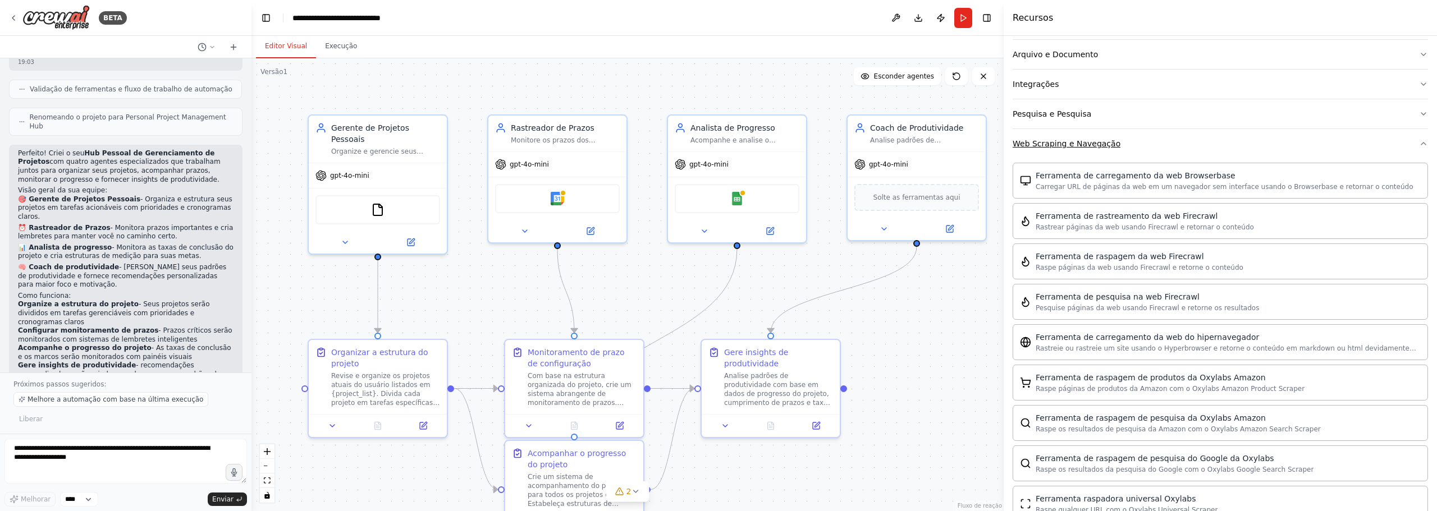
click at [1297, 154] on button "Web Scraping e Navegação" at bounding box center [1220, 143] width 415 height 29
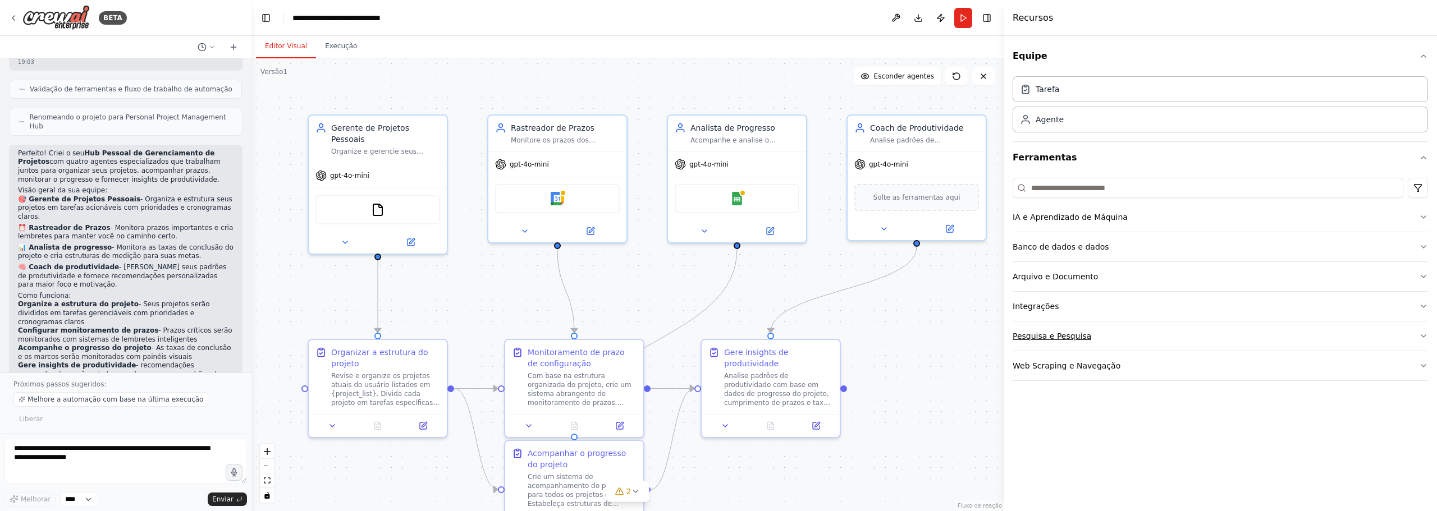
click at [1128, 337] on button "Pesquisa e Pesquisa" at bounding box center [1220, 336] width 415 height 29
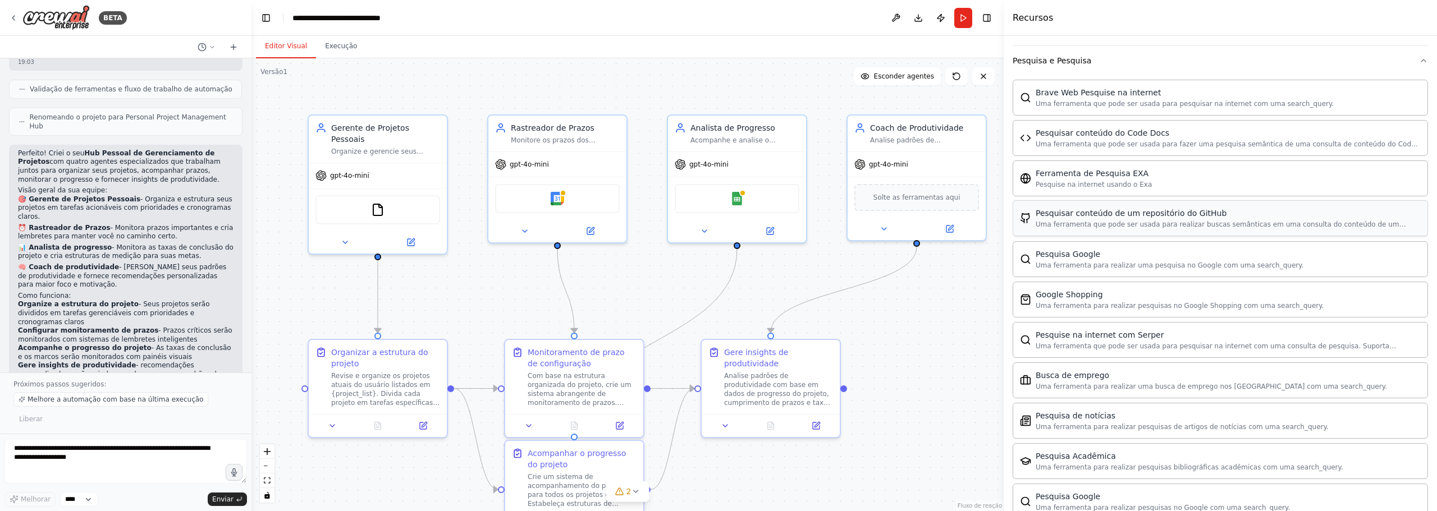
scroll to position [182, 0]
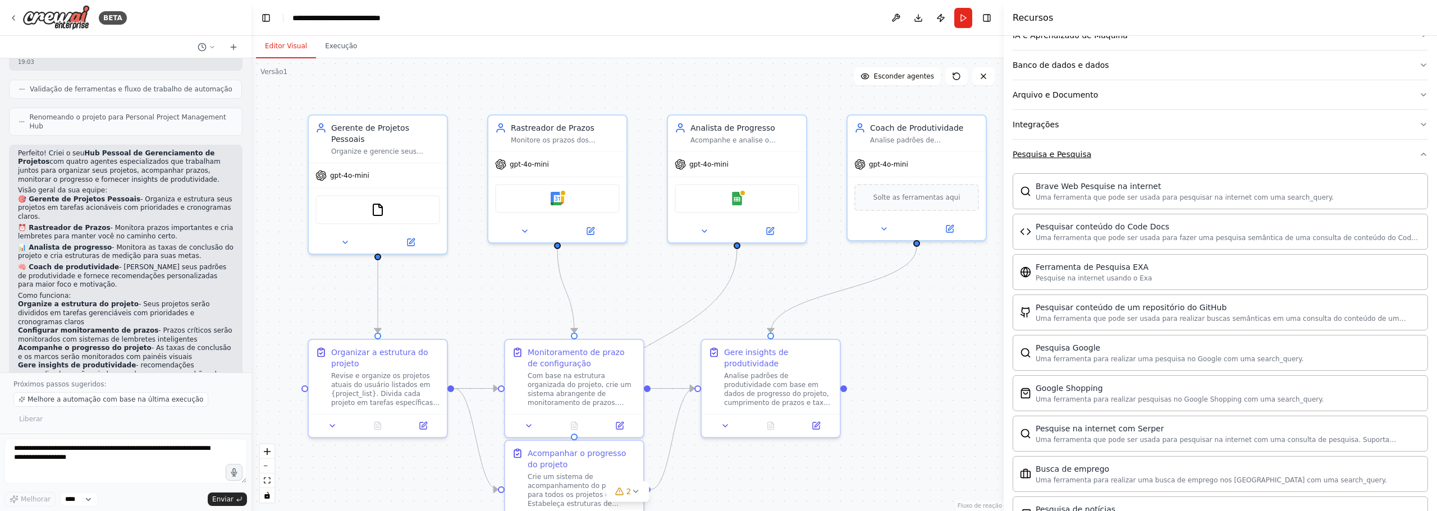
click at [1268, 162] on button "Pesquisa e Pesquisa" at bounding box center [1220, 154] width 415 height 29
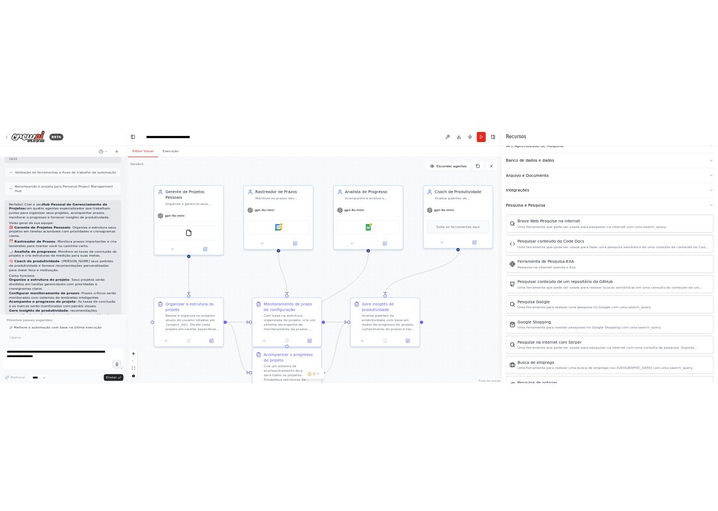
scroll to position [0, 0]
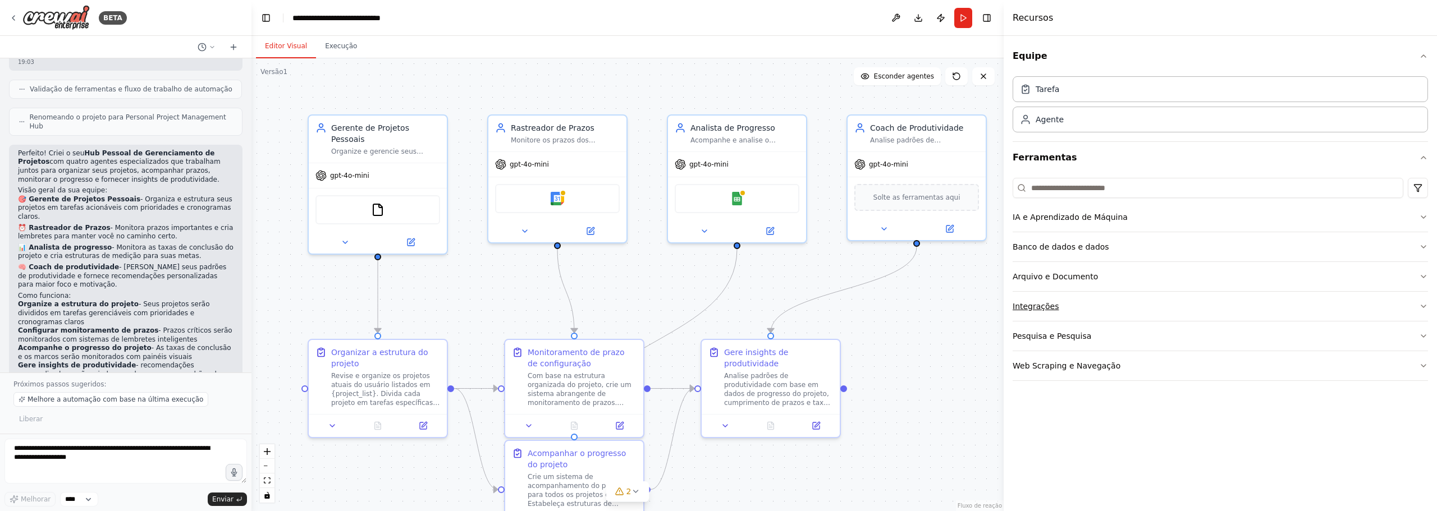
click at [1090, 300] on button "Integrações" at bounding box center [1220, 306] width 415 height 29
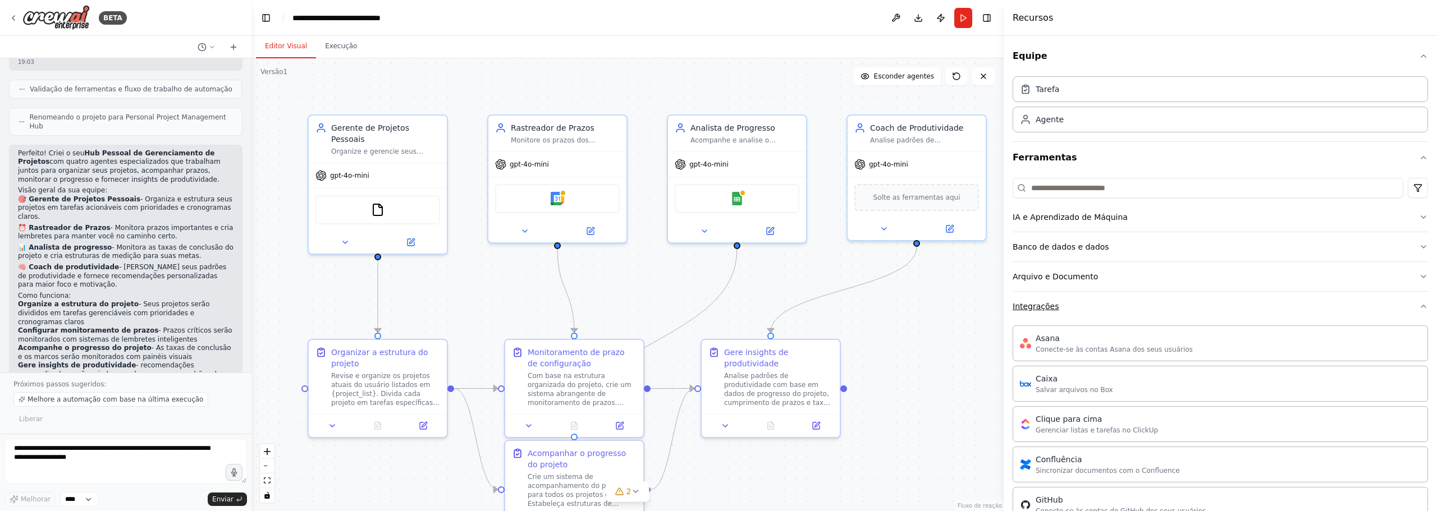
click at [1103, 292] on button "Integrações" at bounding box center [1220, 306] width 415 height 29
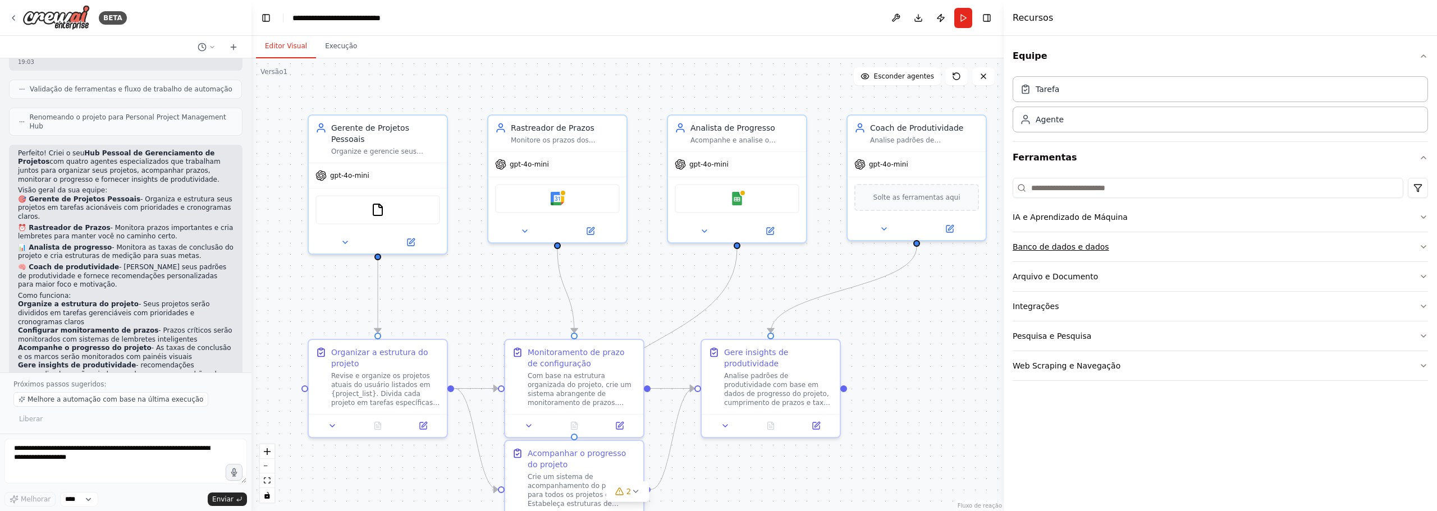
click at [1134, 256] on button "Banco de dados e dados" at bounding box center [1220, 246] width 415 height 29
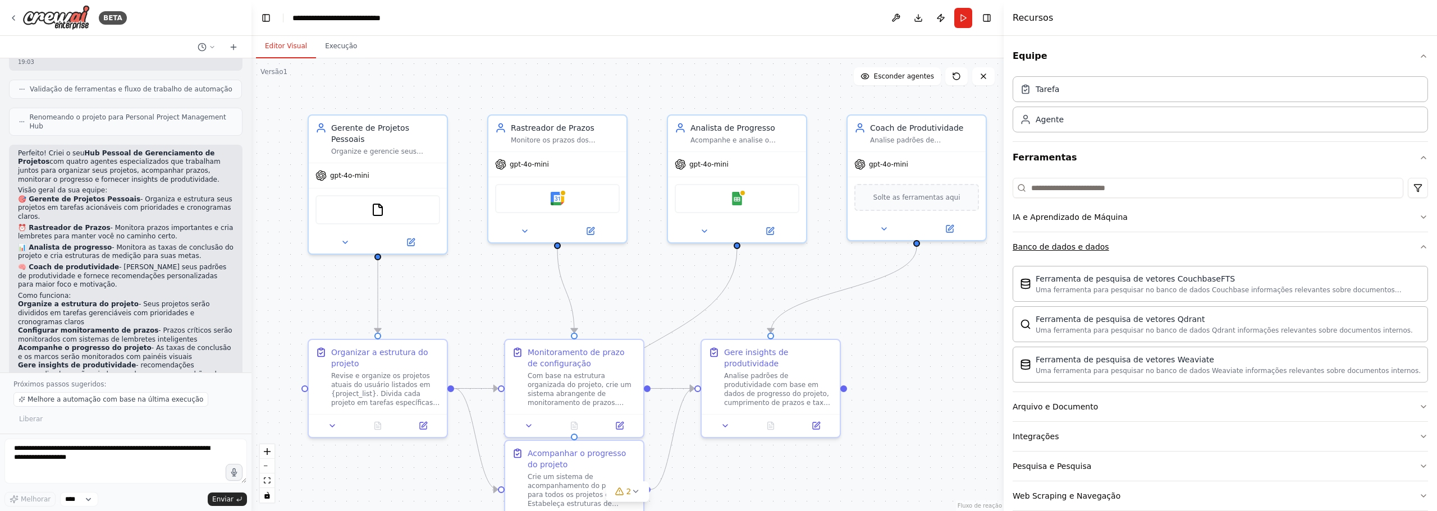
click at [1113, 248] on button "Banco de dados e dados" at bounding box center [1220, 246] width 415 height 29
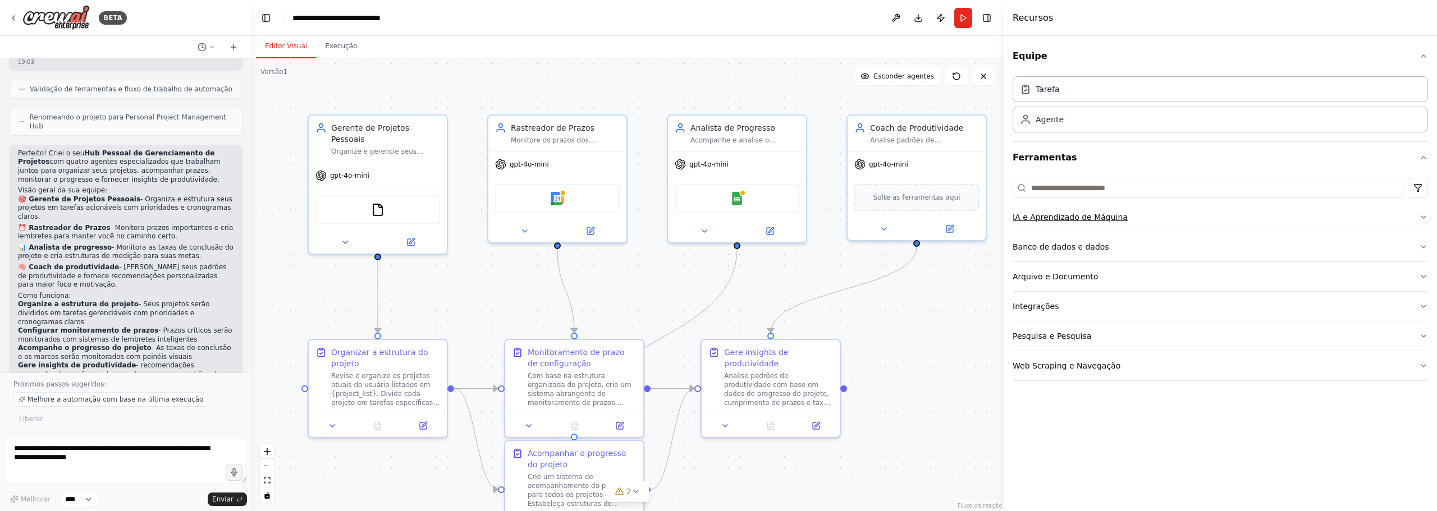
click at [1128, 213] on button "IA e Aprendizado de Máquina" at bounding box center [1220, 217] width 415 height 29
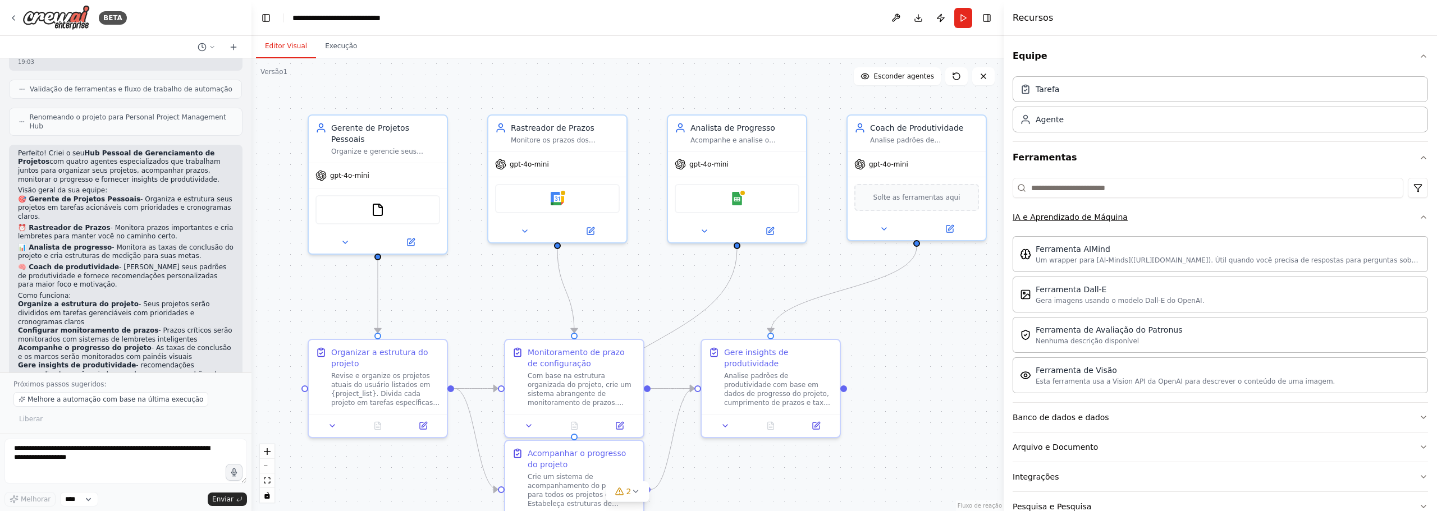
click at [1418, 227] on button "IA e Aprendizado de Máquina" at bounding box center [1220, 217] width 415 height 29
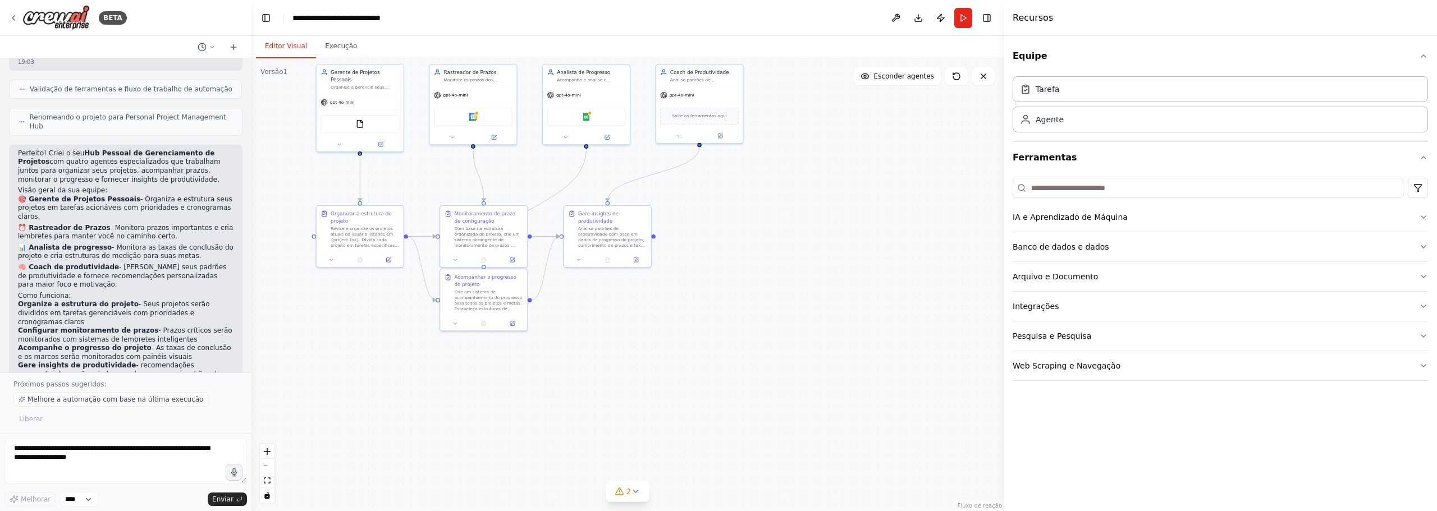
drag, startPoint x: 232, startPoint y: 4, endPoint x: 568, endPoint y: 416, distance: 531.5
click at [568, 416] on div ".deletable-edge-delete-btn { width: 20px; height: 20px; border: 0px solid #ffff…" at bounding box center [628, 284] width 752 height 453
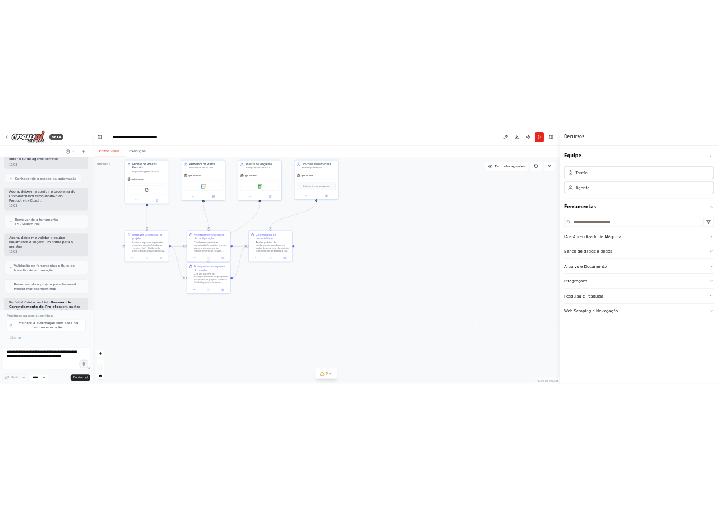
scroll to position [1245, 0]
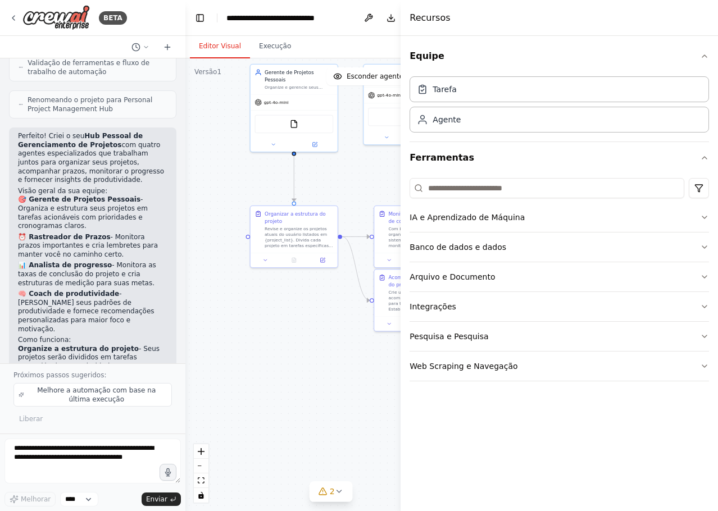
click at [225, 285] on div ".deletable-edge-delete-btn { width: 20px; height: 20px; border: 0px solid #ffff…" at bounding box center [330, 284] width 291 height 453
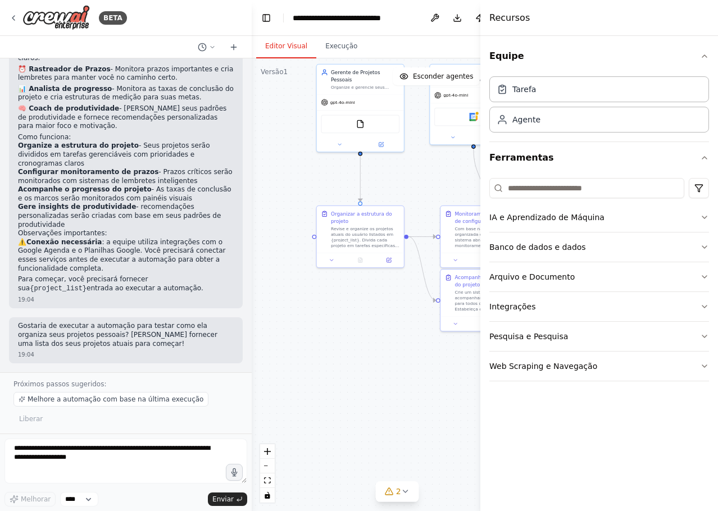
scroll to position [1032, 0]
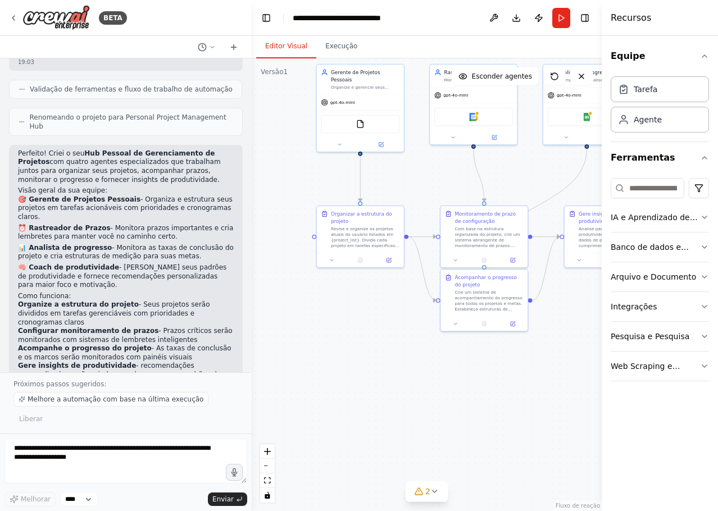
drag, startPoint x: 401, startPoint y: 140, endPoint x: 601, endPoint y: 140, distance: 199.9
click at [601, 140] on div at bounding box center [603, 255] width 4 height 511
